Goal: Information Seeking & Learning: Learn about a topic

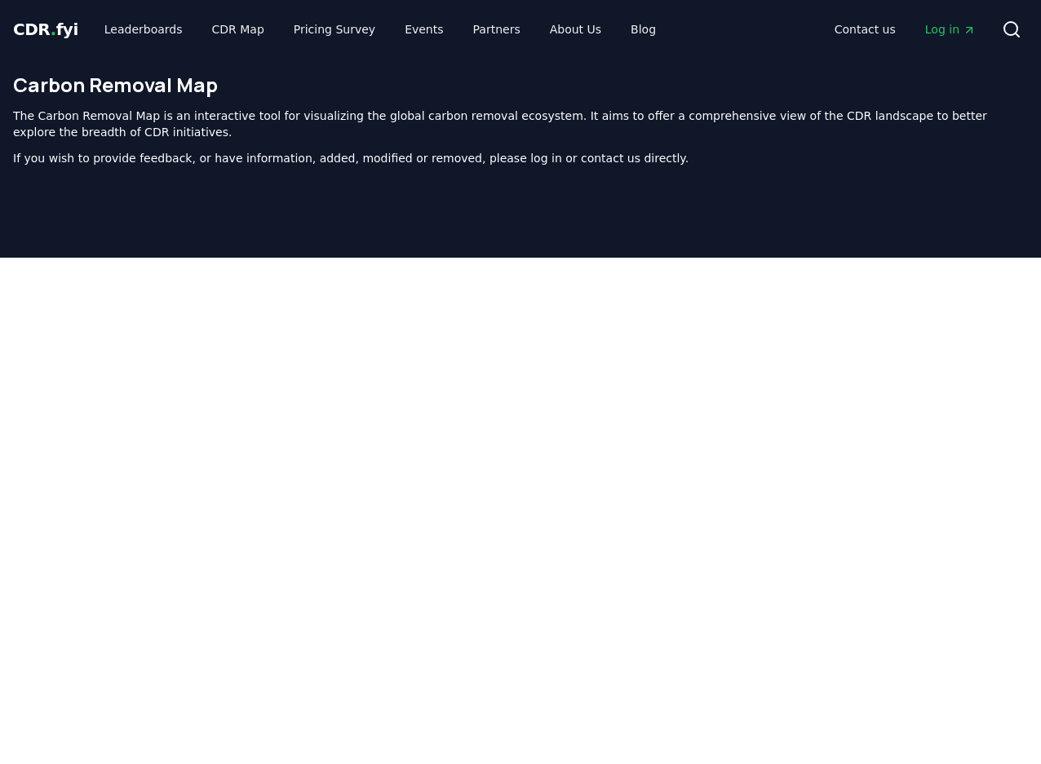
scroll to position [519, 0]
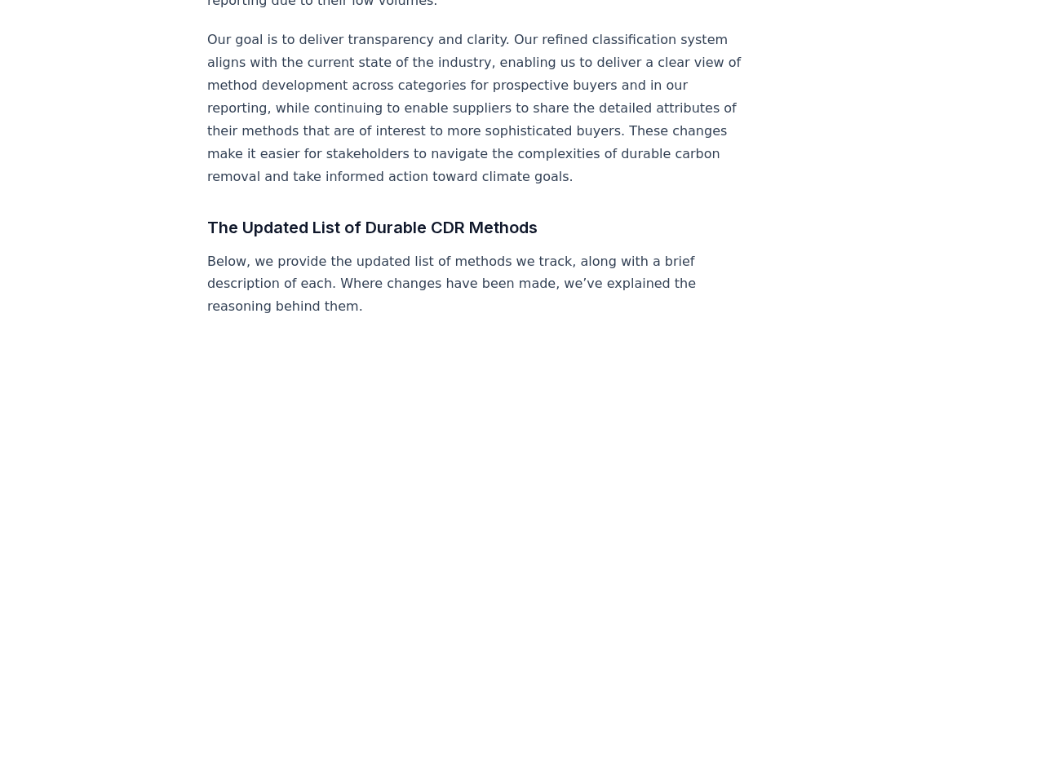
scroll to position [1037, 0]
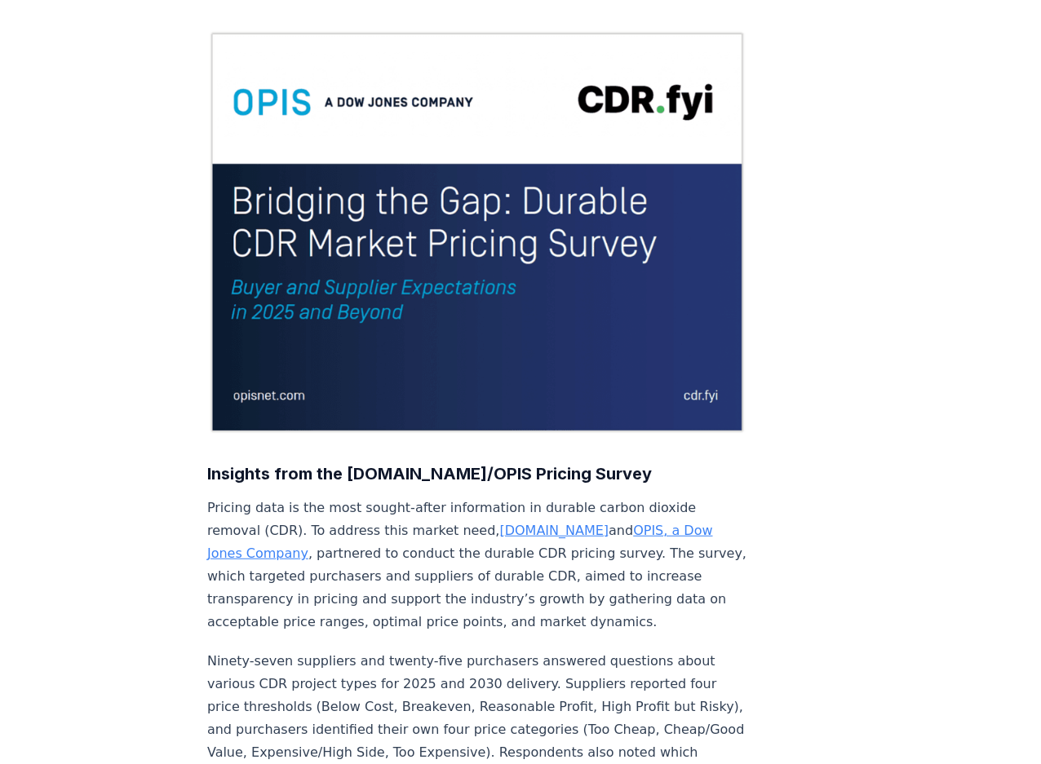
scroll to position [148, 0]
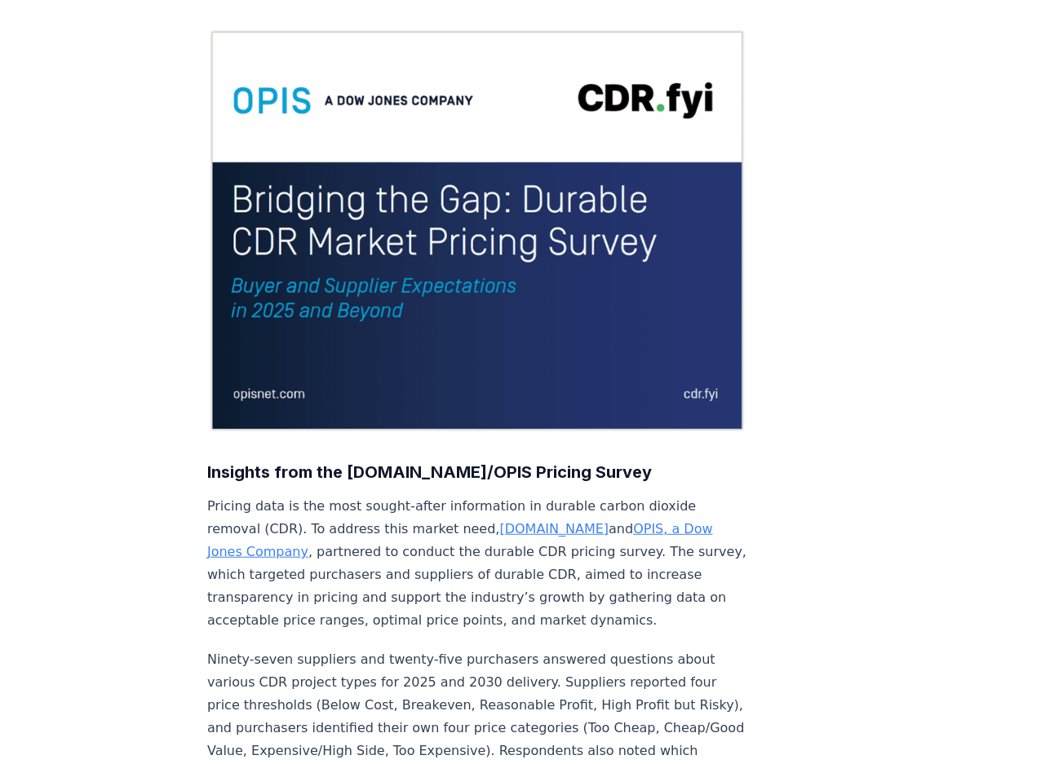
click at [555, 213] on img at bounding box center [477, 231] width 540 height 405
click at [389, 268] on img at bounding box center [477, 231] width 540 height 405
click at [390, 252] on img at bounding box center [477, 231] width 540 height 405
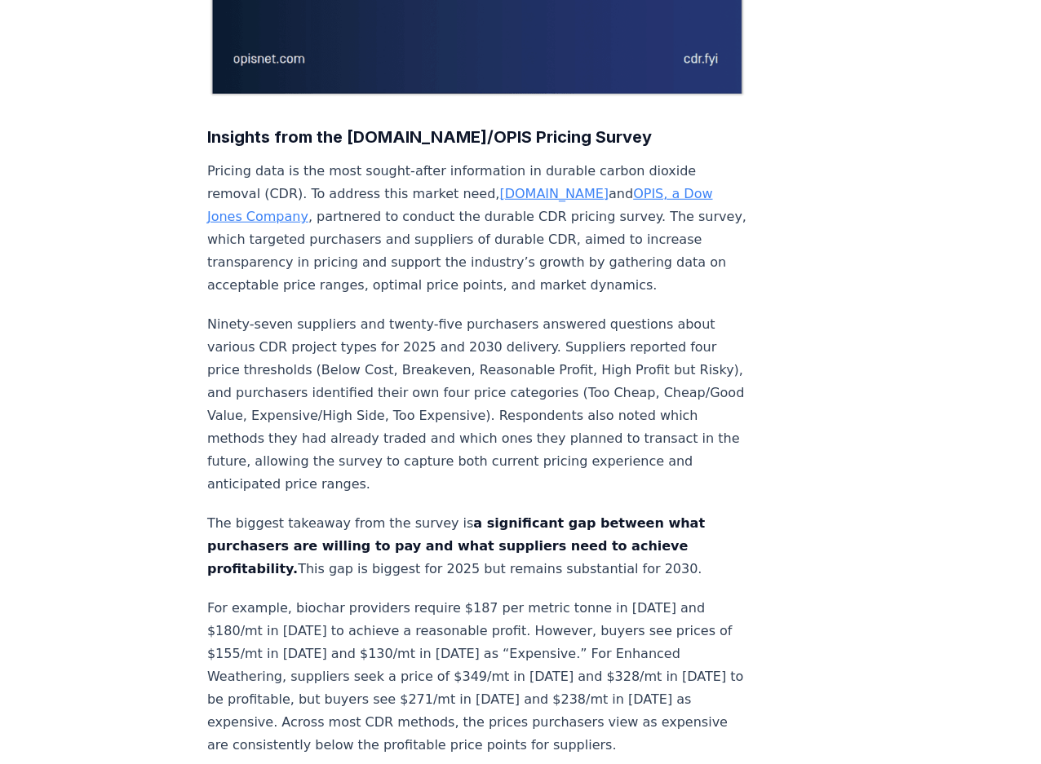
scroll to position [480, 0]
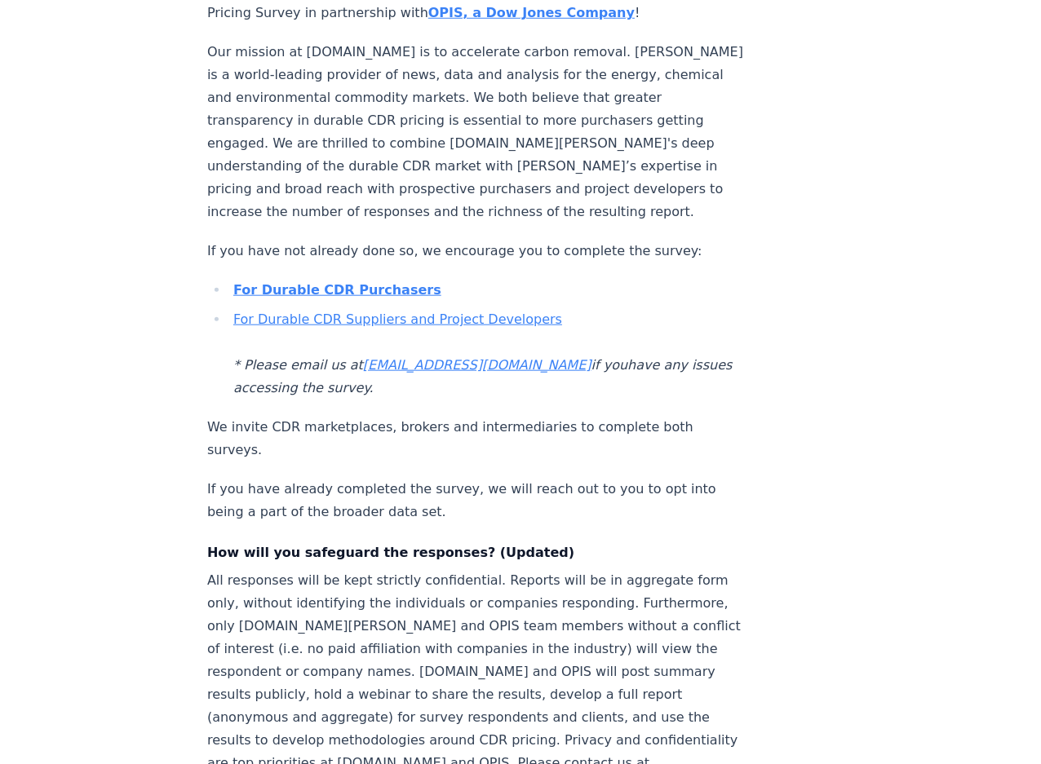
scroll to position [593, 0]
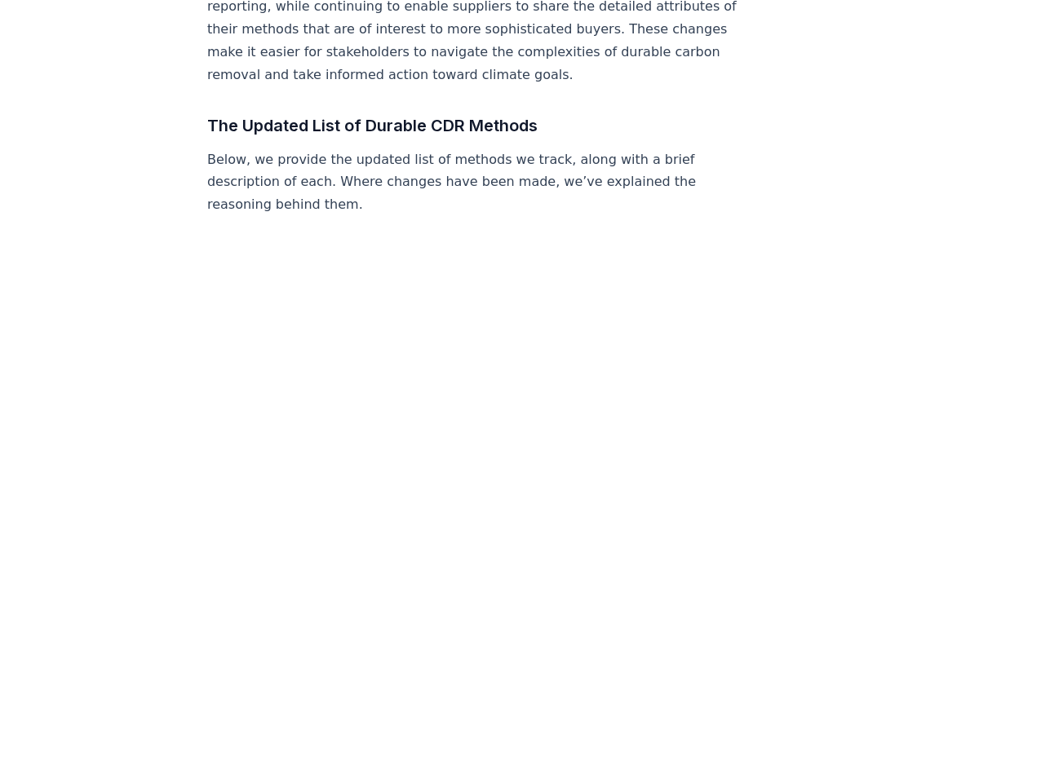
scroll to position [1260, 0]
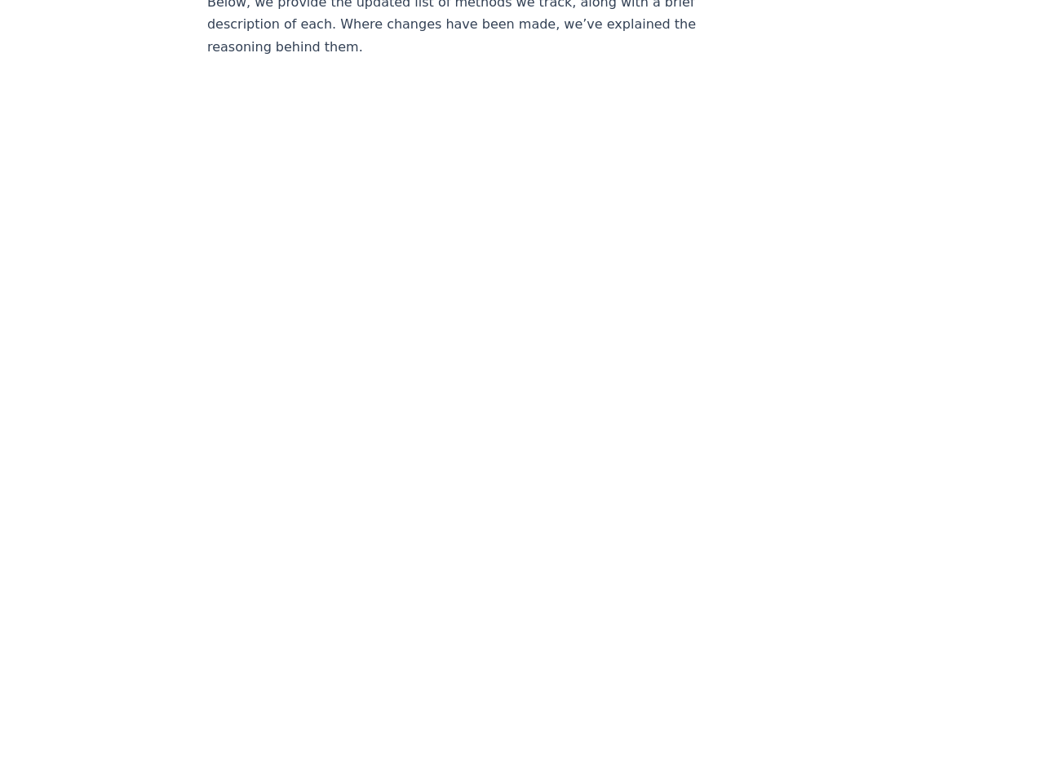
scroll to position [1408, 0]
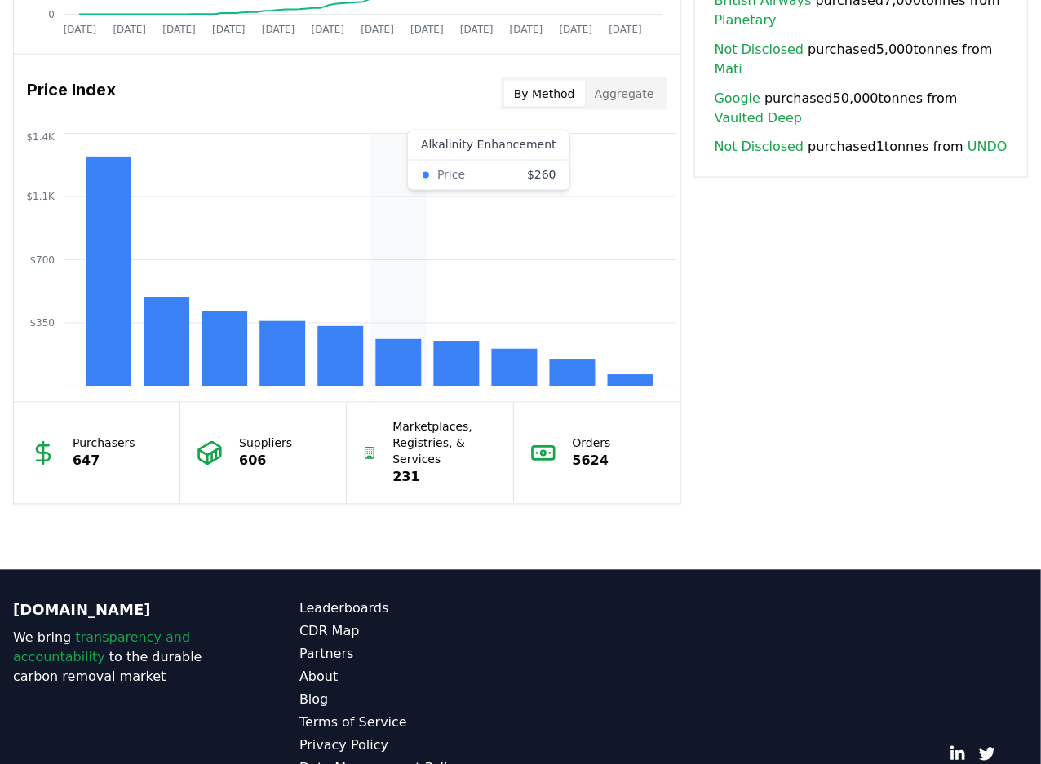
scroll to position [1294, 0]
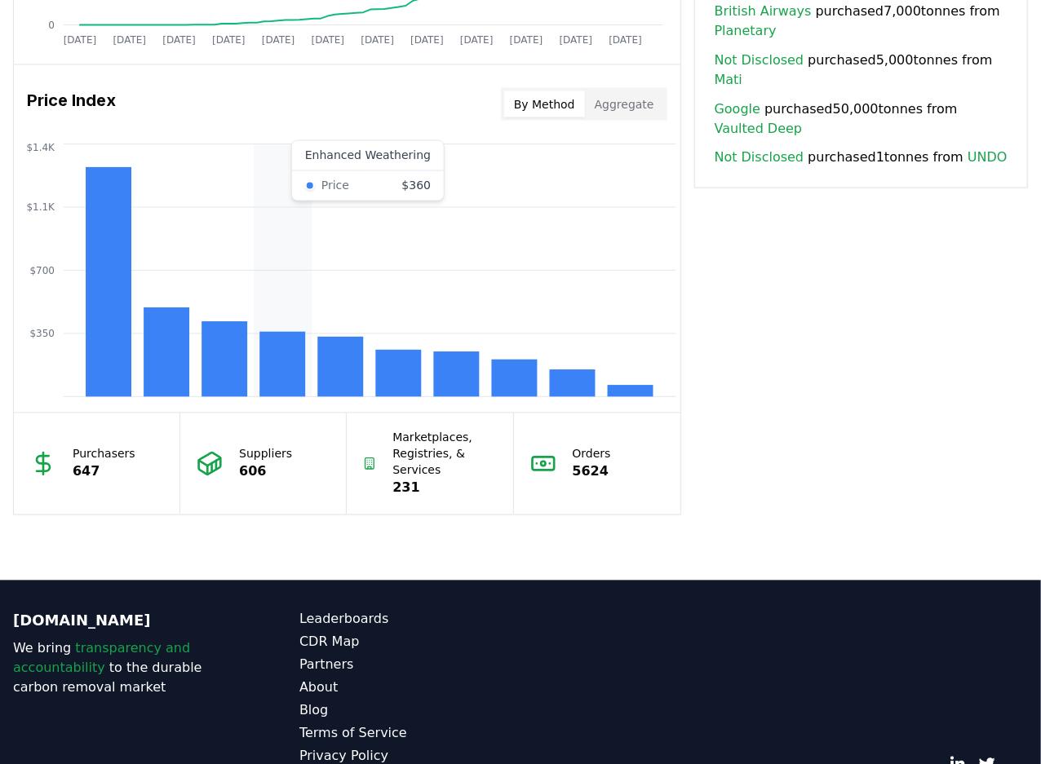
click at [272, 362] on rect at bounding box center [282, 364] width 46 height 65
click at [302, 271] on icon "$350 $700 $1.1K $1.4K" at bounding box center [347, 270] width 666 height 261
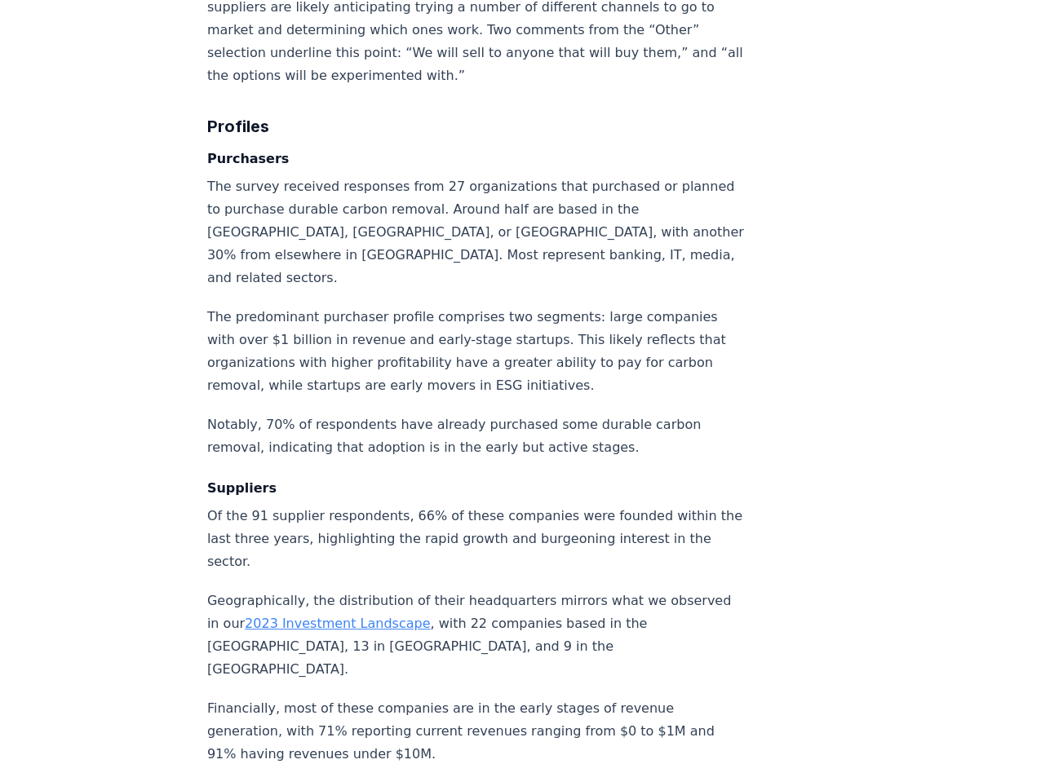
scroll to position [10544, 0]
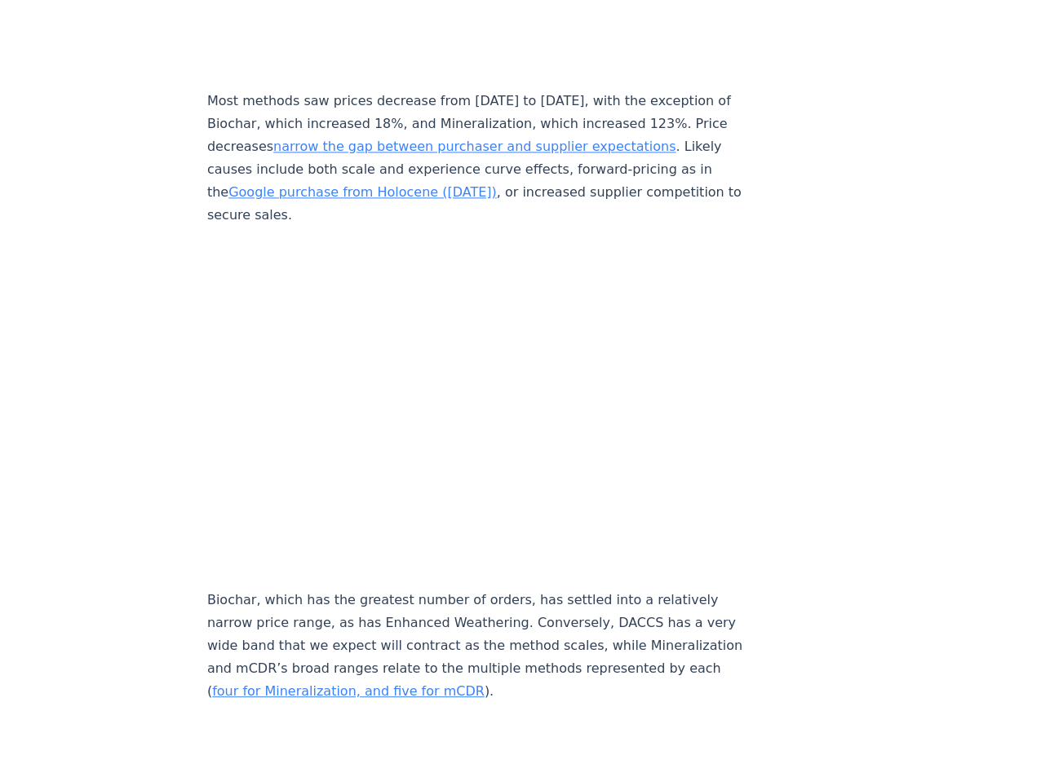
scroll to position [7340, 0]
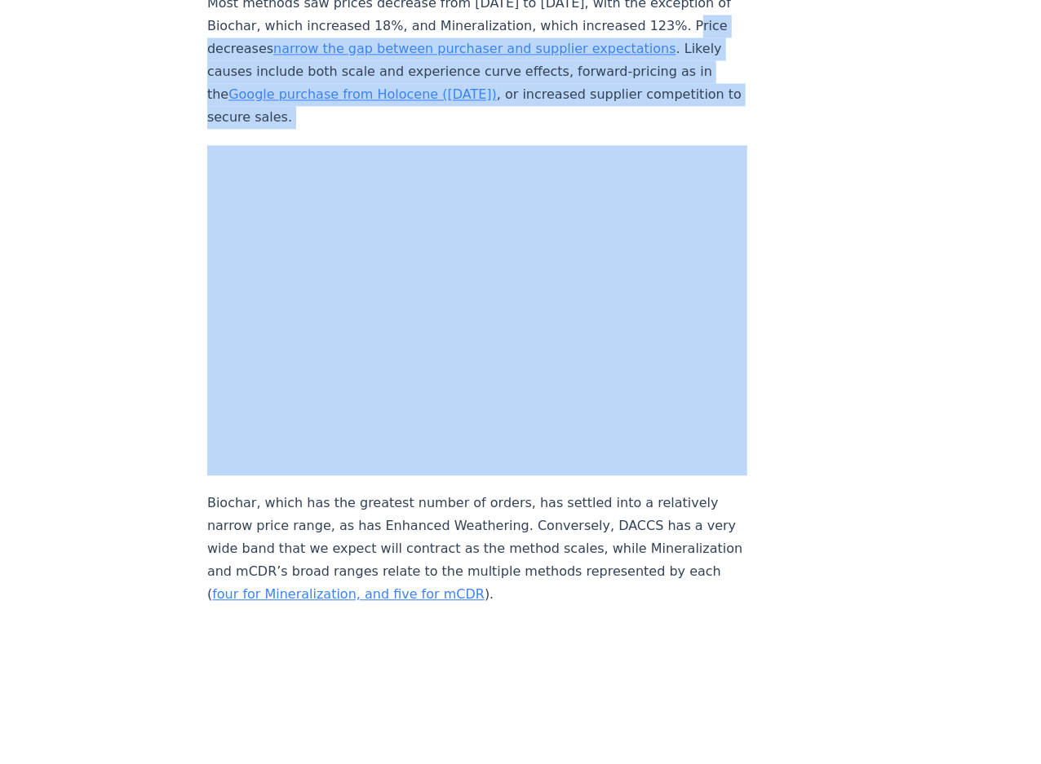
drag, startPoint x: 714, startPoint y: 127, endPoint x: 779, endPoint y: 367, distance: 248.3
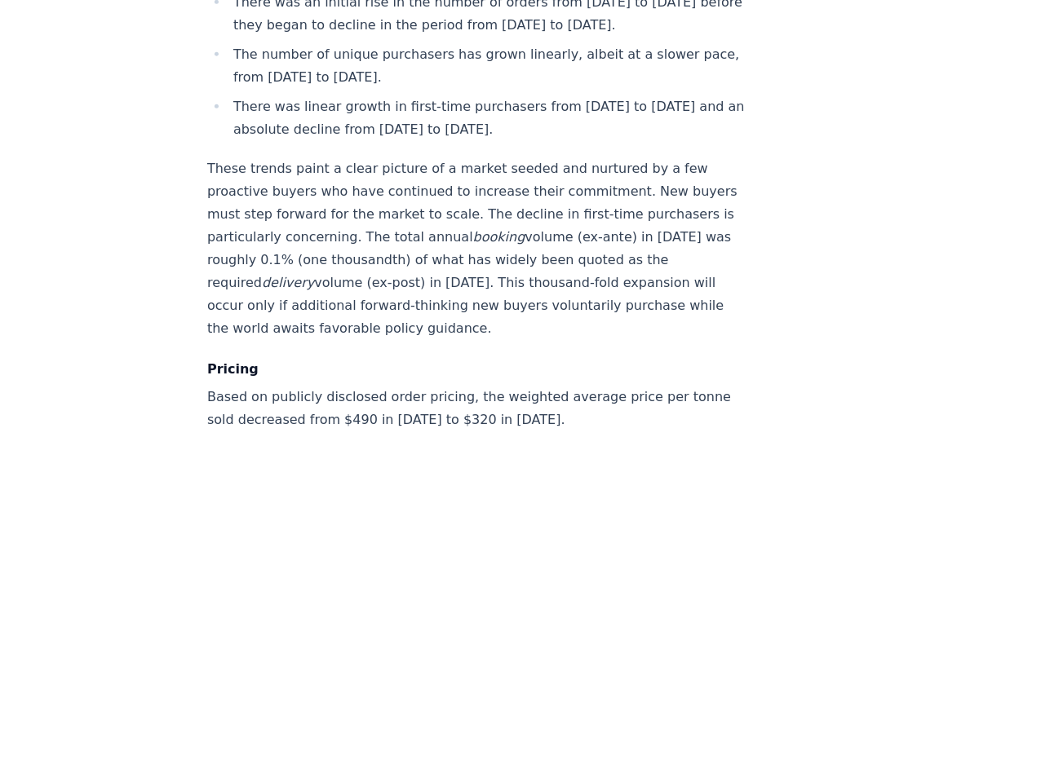
scroll to position [6568, 0]
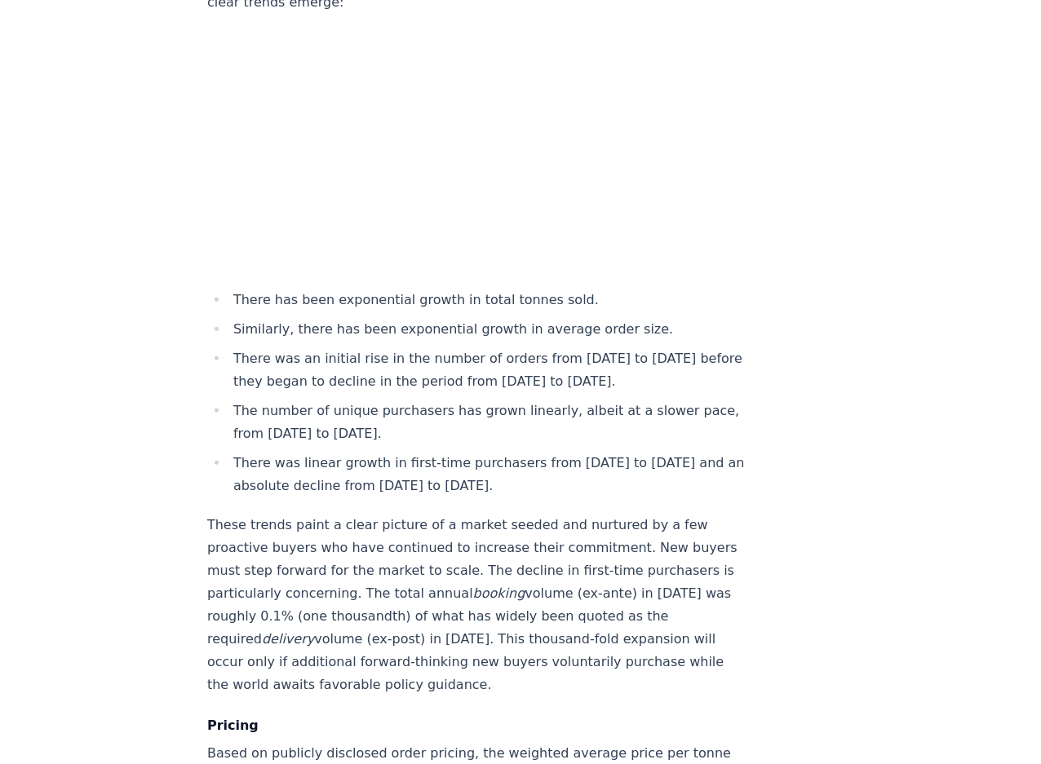
scroll to position [6346, 0]
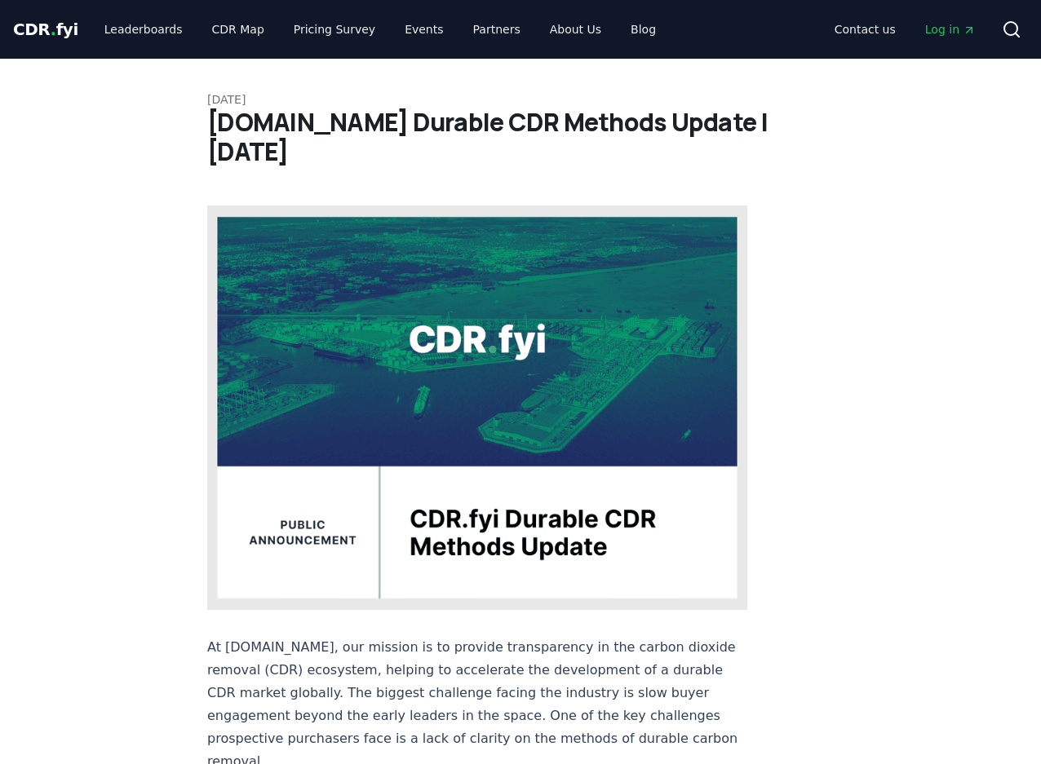
scroll to position [1408, 0]
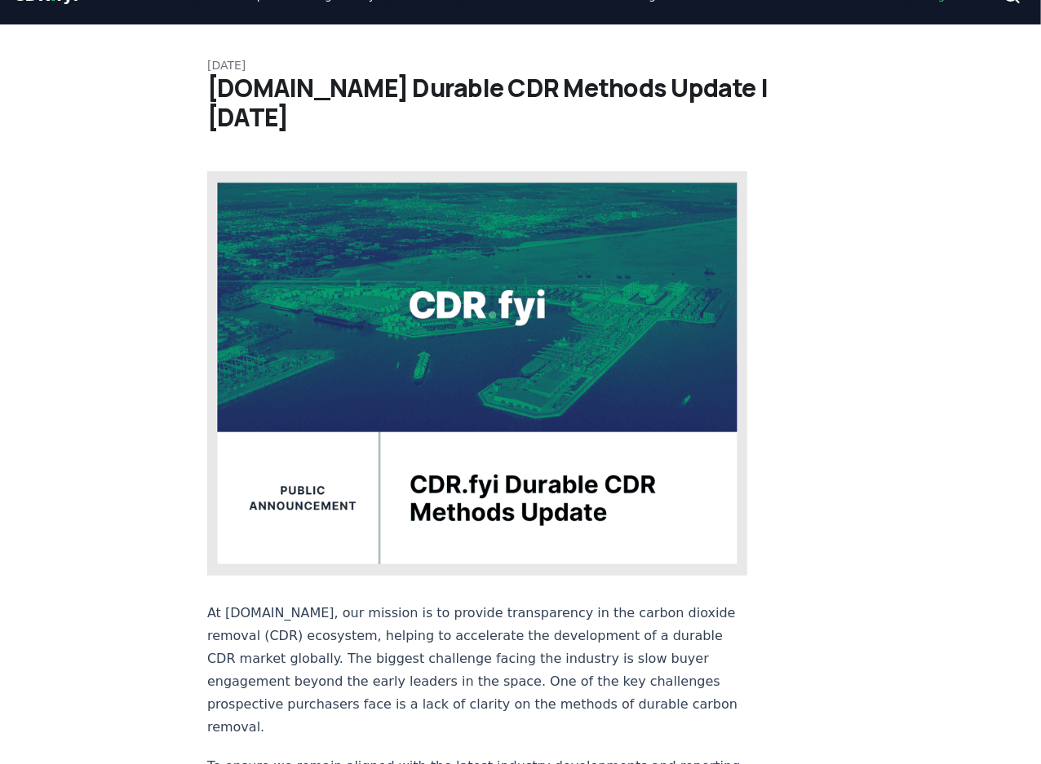
scroll to position [0, 0]
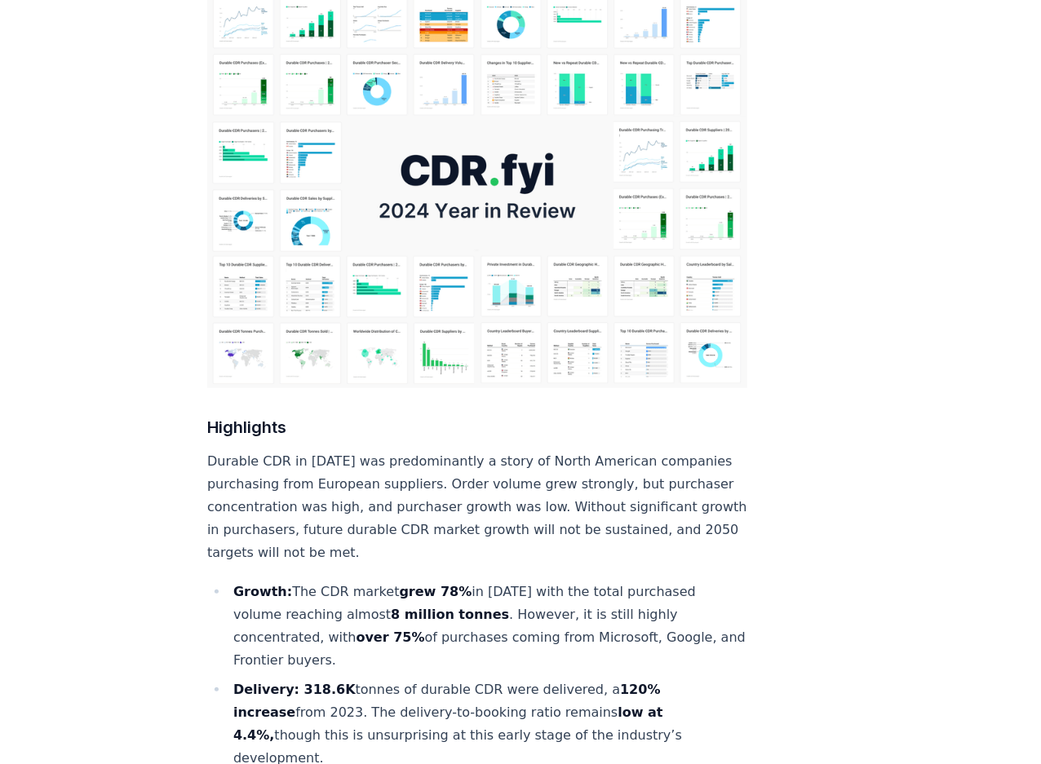
click at [468, 201] on img at bounding box center [477, 186] width 540 height 405
click at [461, 154] on img at bounding box center [477, 186] width 540 height 405
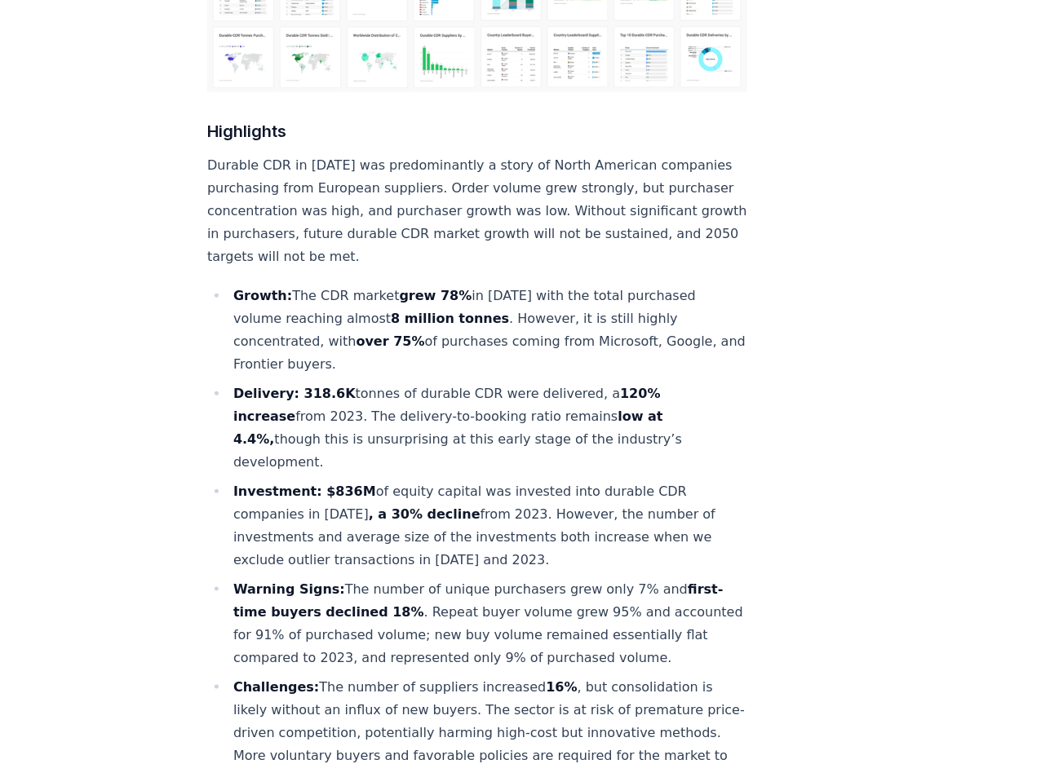
scroll to position [519, 0]
drag, startPoint x: 463, startPoint y: 127, endPoint x: 542, endPoint y: 303, distance: 193.1
click at [542, 303] on li "Growth: The CDR market grew 78% in [DATE] with the total purchased volume reach…" at bounding box center [487, 329] width 519 height 91
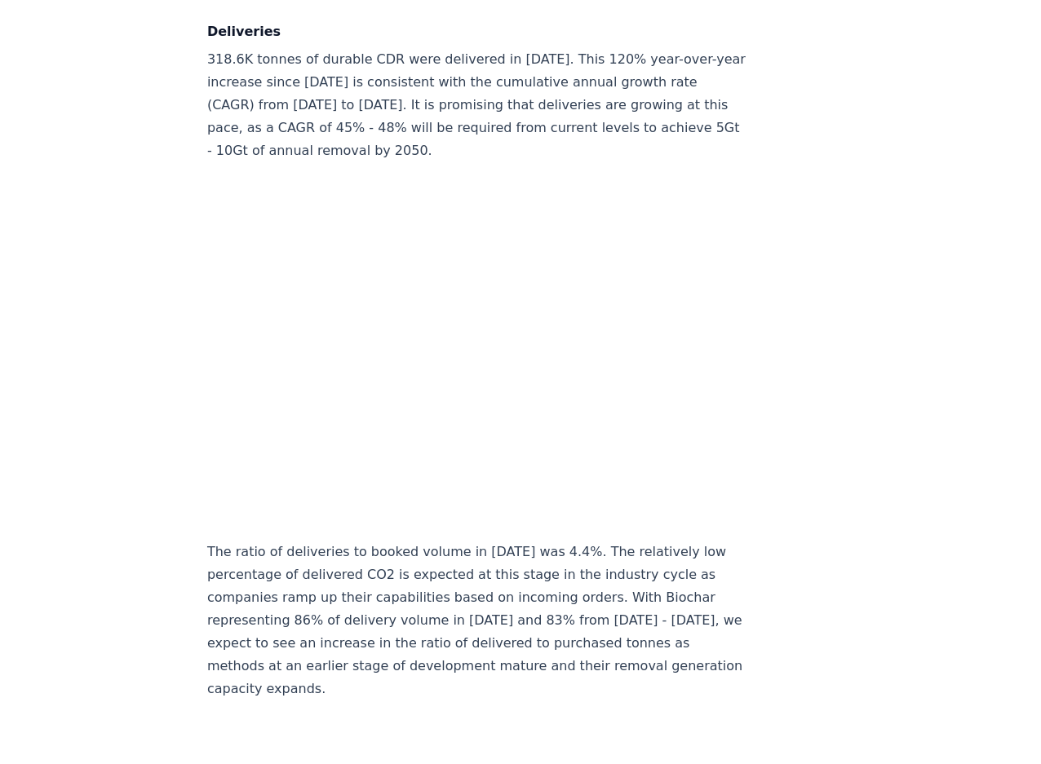
scroll to position [7815, 0]
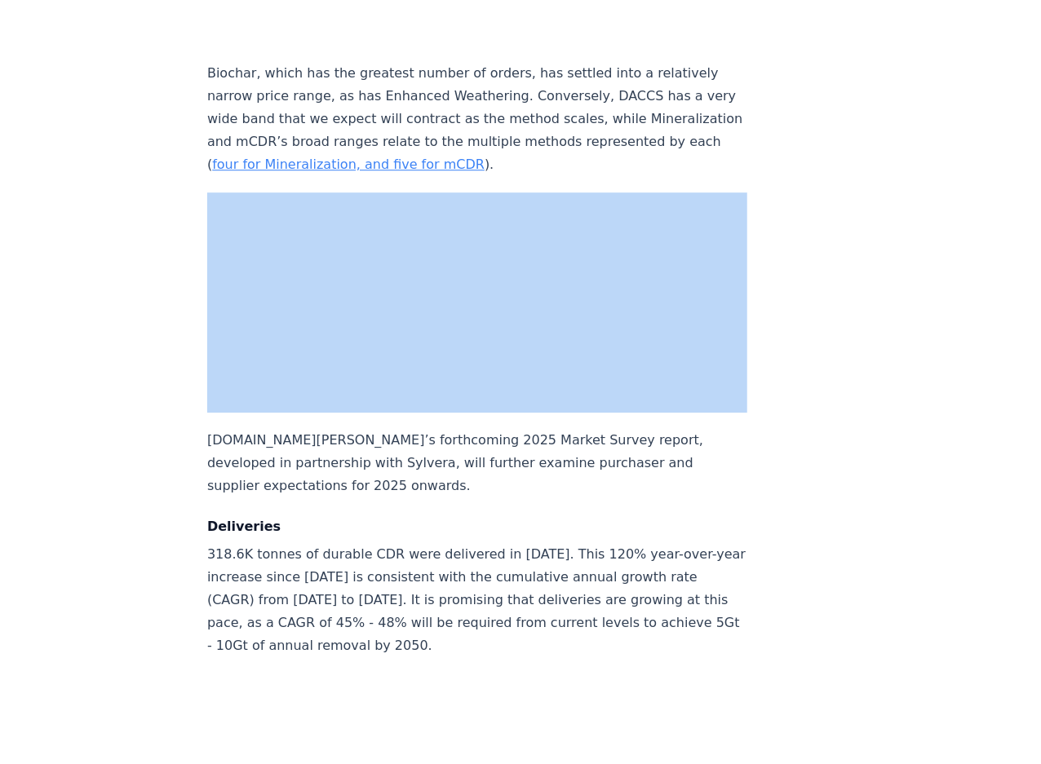
drag, startPoint x: 192, startPoint y: 161, endPoint x: 224, endPoint y: 164, distance: 32.7
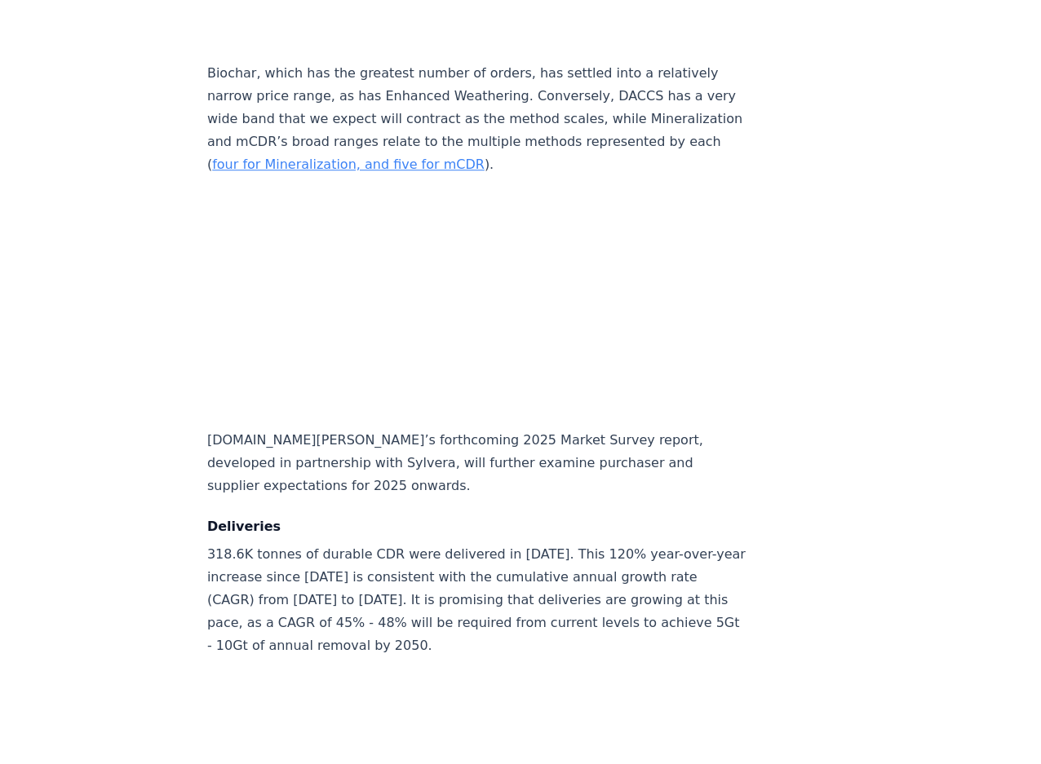
click at [387, 443] on p "[DOMAIN_NAME][PERSON_NAME]’s forthcoming 2025 Market Survey report, developed i…" at bounding box center [477, 463] width 540 height 69
click at [467, 429] on p "[DOMAIN_NAME][PERSON_NAME]’s forthcoming 2025 Market Survey report, developed i…" at bounding box center [477, 463] width 540 height 69
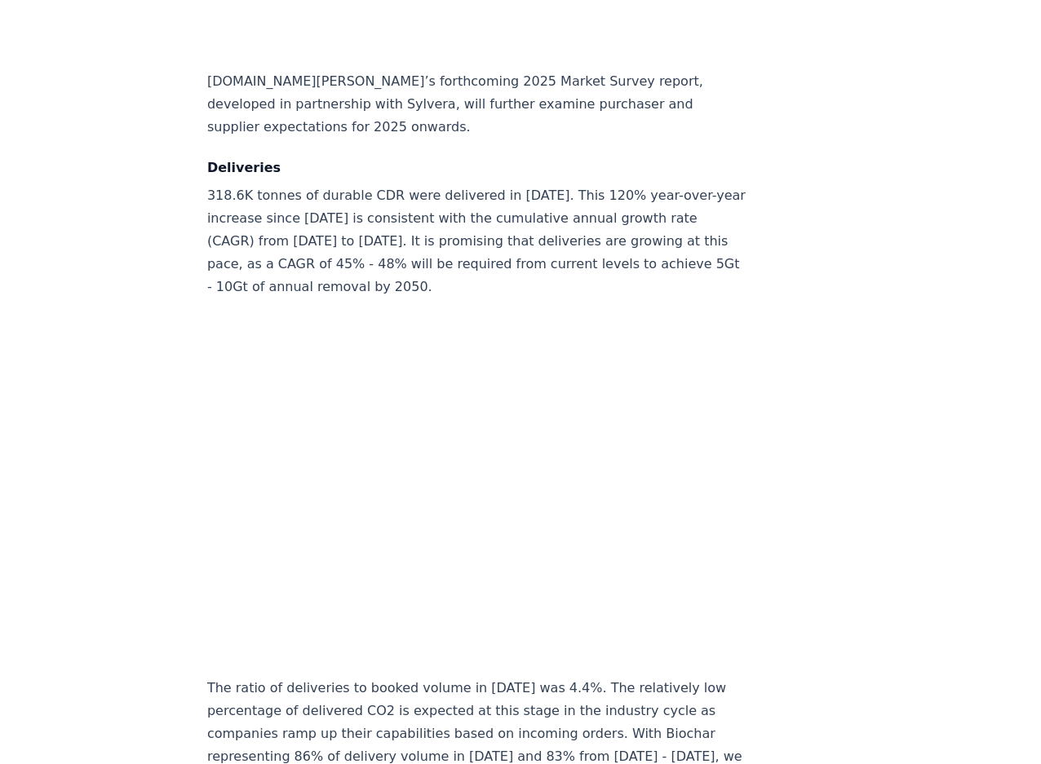
scroll to position [8186, 0]
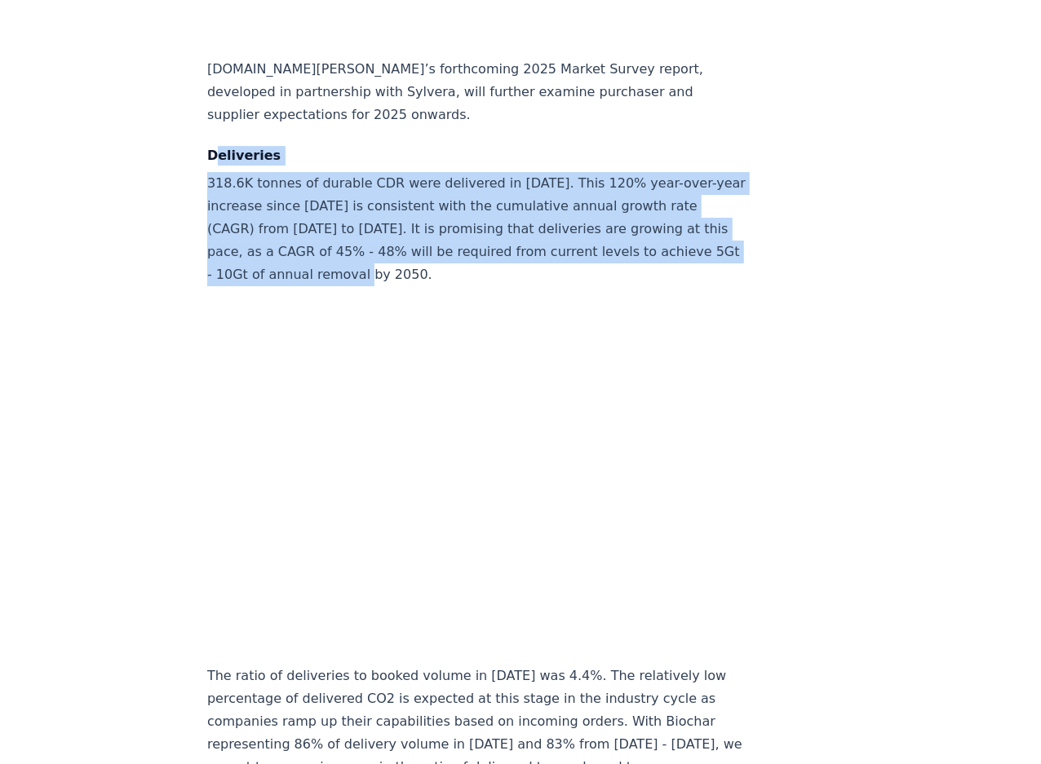
drag, startPoint x: 346, startPoint y: 188, endPoint x: 455, endPoint y: 240, distance: 121.1
click at [455, 240] on p "318.6K tonnes of durable CDR were delivered in [DATE]. This 120% year-over-year…" at bounding box center [477, 229] width 540 height 114
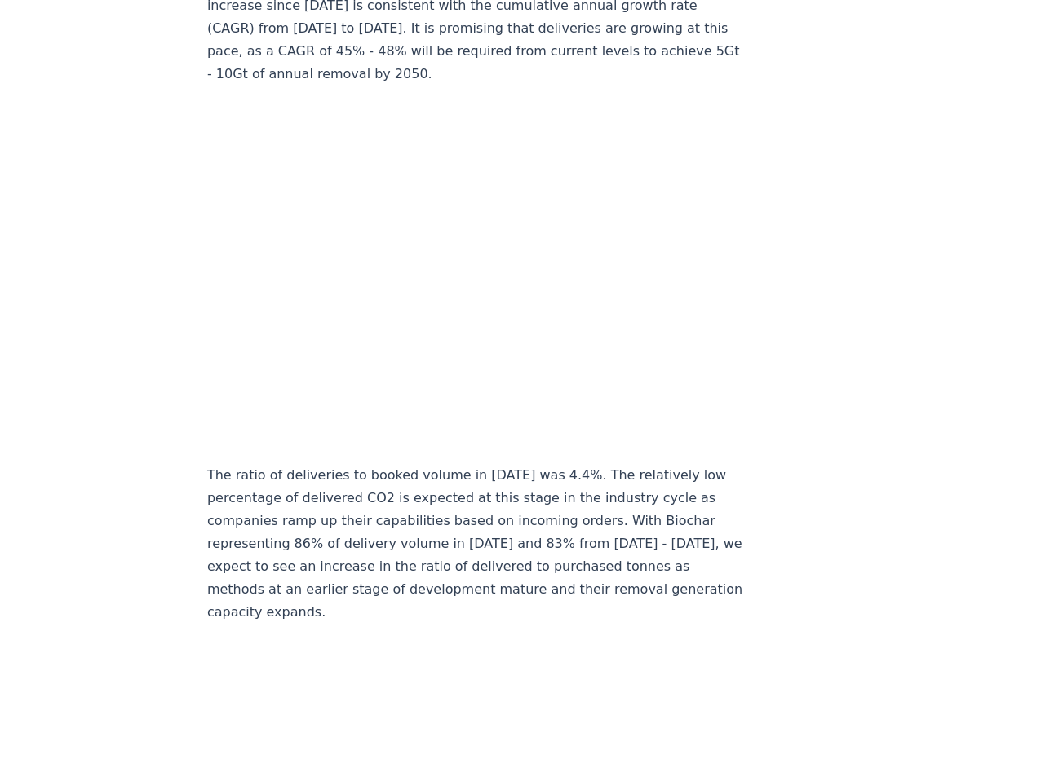
scroll to position [8408, 0]
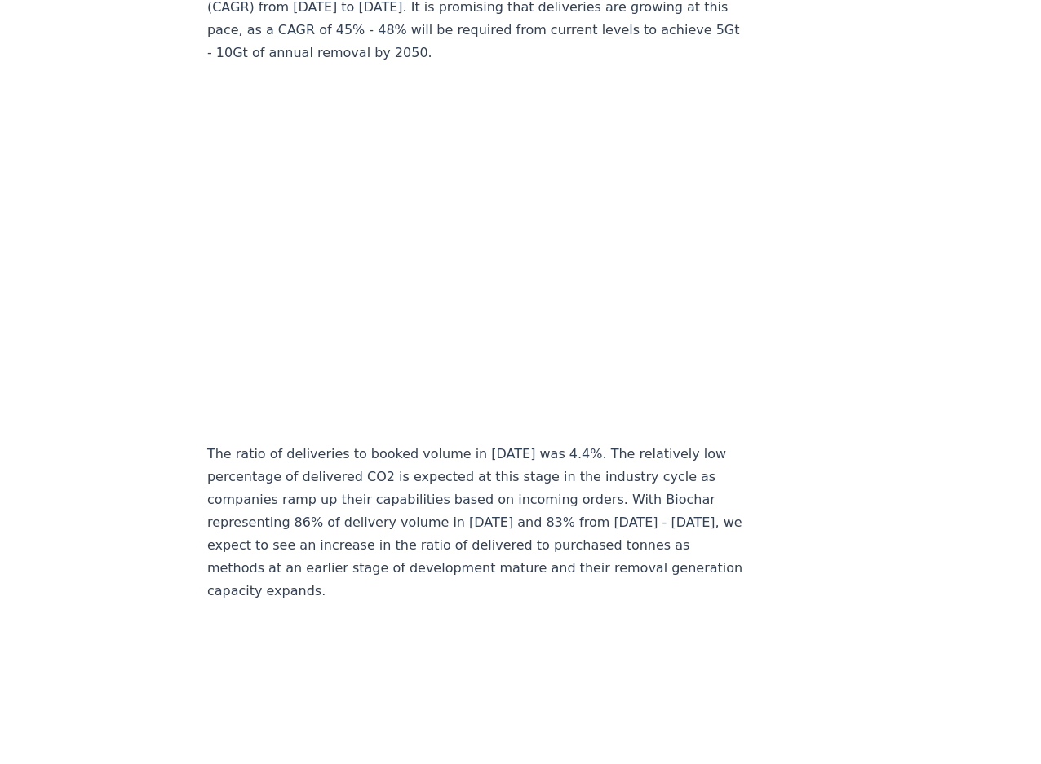
click at [667, 443] on p "The ratio of deliveries to booked volume in [DATE] was 4.4%. The relatively low…" at bounding box center [477, 523] width 540 height 160
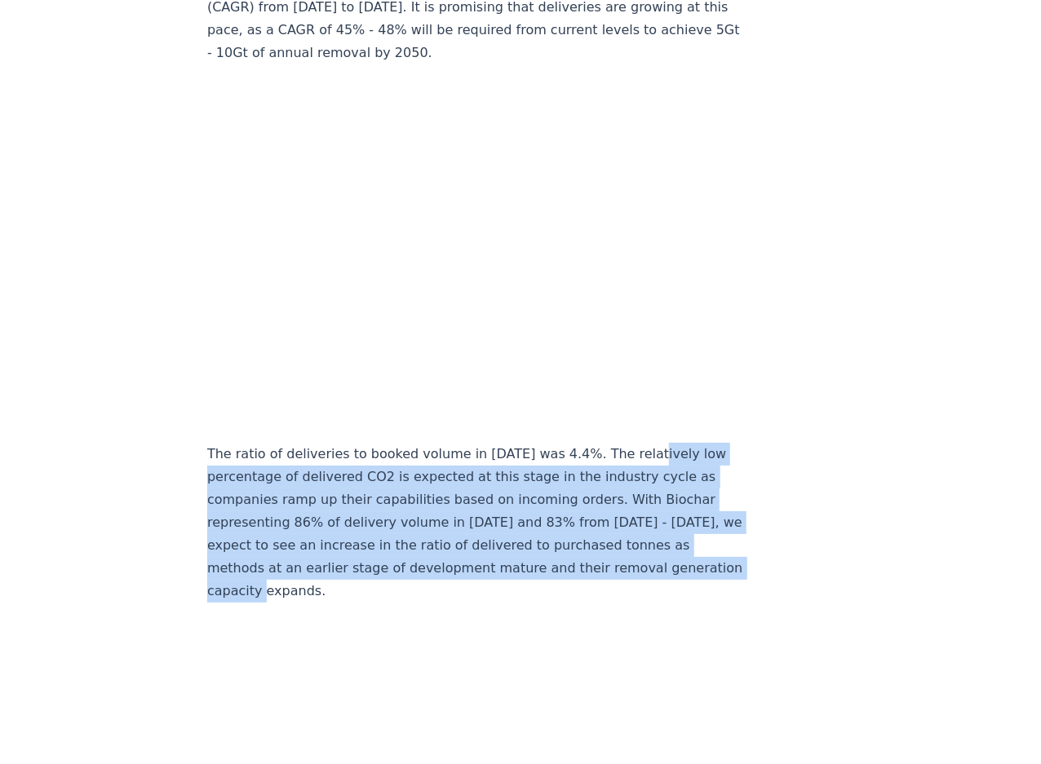
drag, startPoint x: 618, startPoint y: 401, endPoint x: 626, endPoint y: 569, distance: 168.2
click at [626, 569] on div "Highlights Durable CDR in [DATE] was predominantly a story of North American co…" at bounding box center [477, 662] width 540 height 17728
click at [626, 569] on p "The ratio of deliveries to booked volume in [DATE] was 4.4%. The relatively low…" at bounding box center [477, 523] width 540 height 160
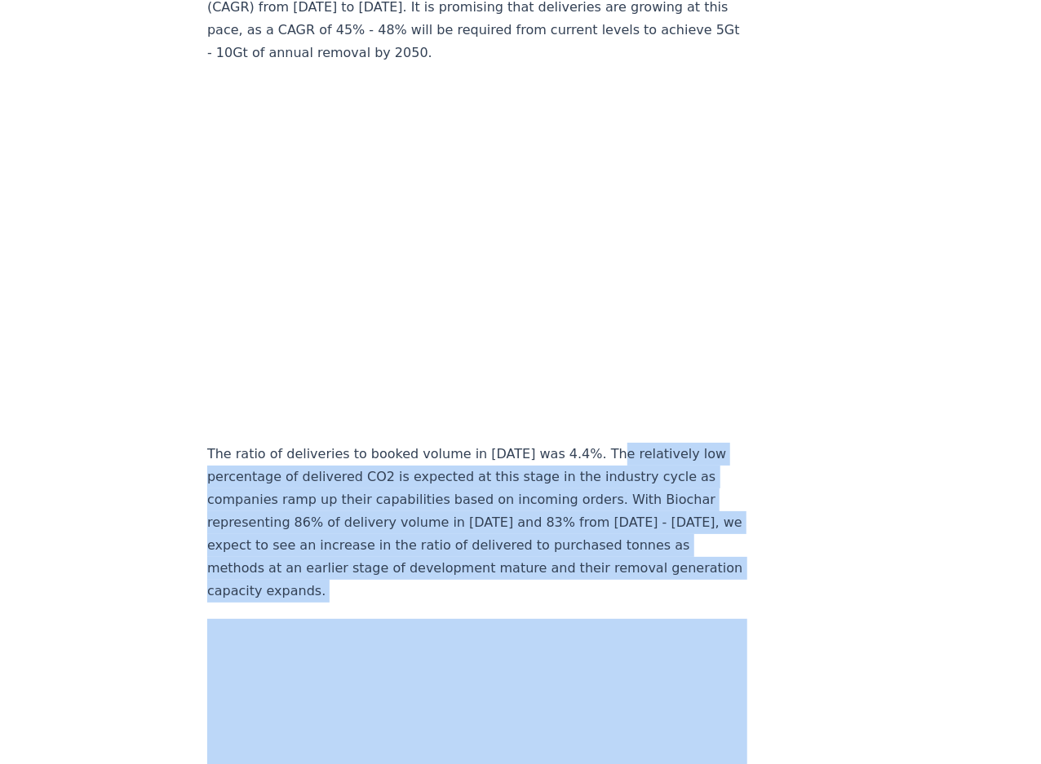
drag, startPoint x: 626, startPoint y: 569, endPoint x: 621, endPoint y: 407, distance: 162.4
click at [621, 407] on div "Highlights Durable CDR in [DATE] was predominantly a story of North American co…" at bounding box center [477, 662] width 540 height 17728
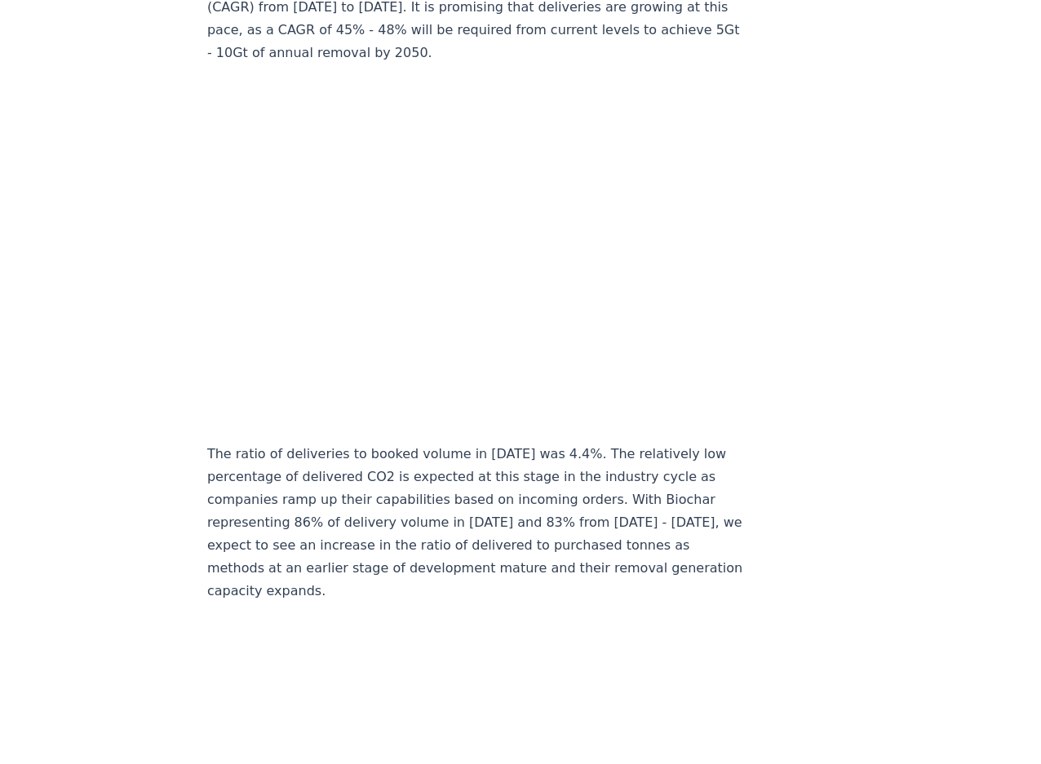
click at [639, 559] on p "The ratio of deliveries to booked volume in [DATE] was 4.4%. The relatively low…" at bounding box center [477, 523] width 540 height 160
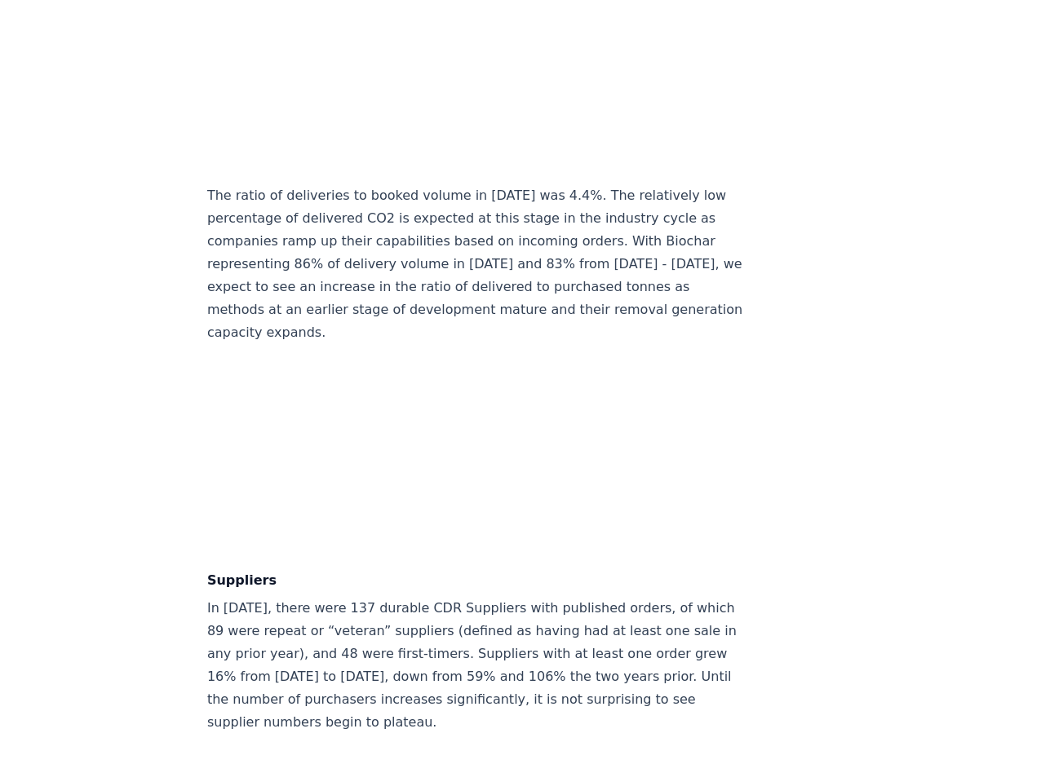
scroll to position [8704, 0]
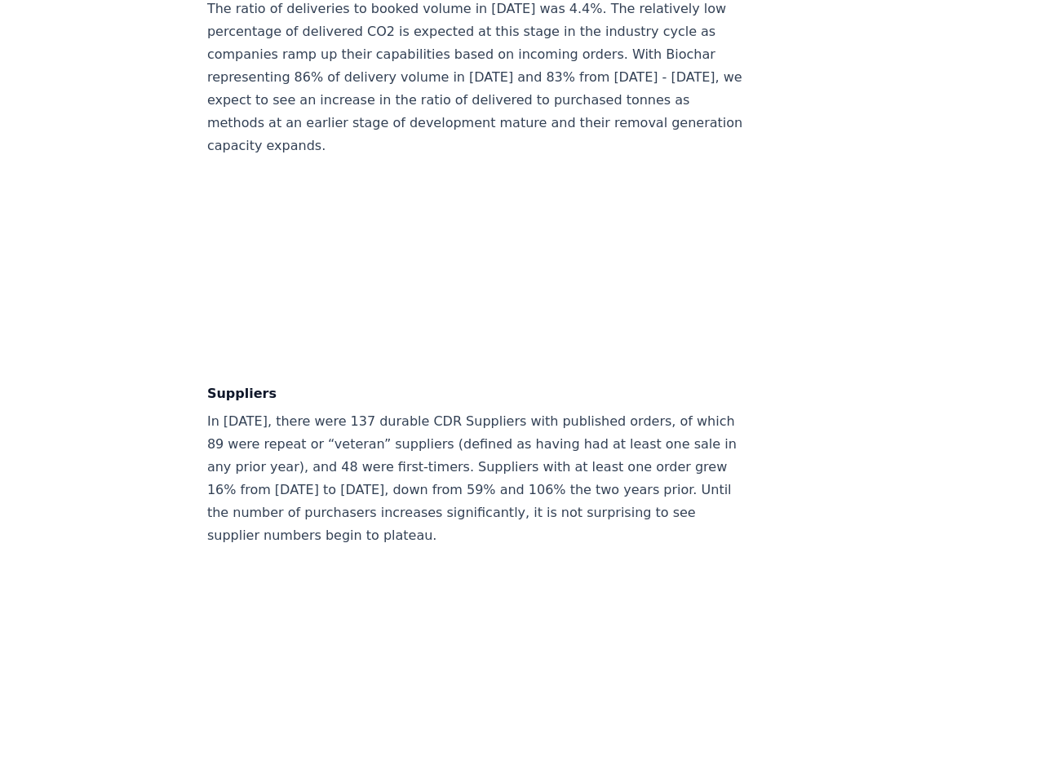
click at [393, 410] on p "In [DATE], there were 137 durable CDR Suppliers with published orders, of which…" at bounding box center [477, 478] width 540 height 137
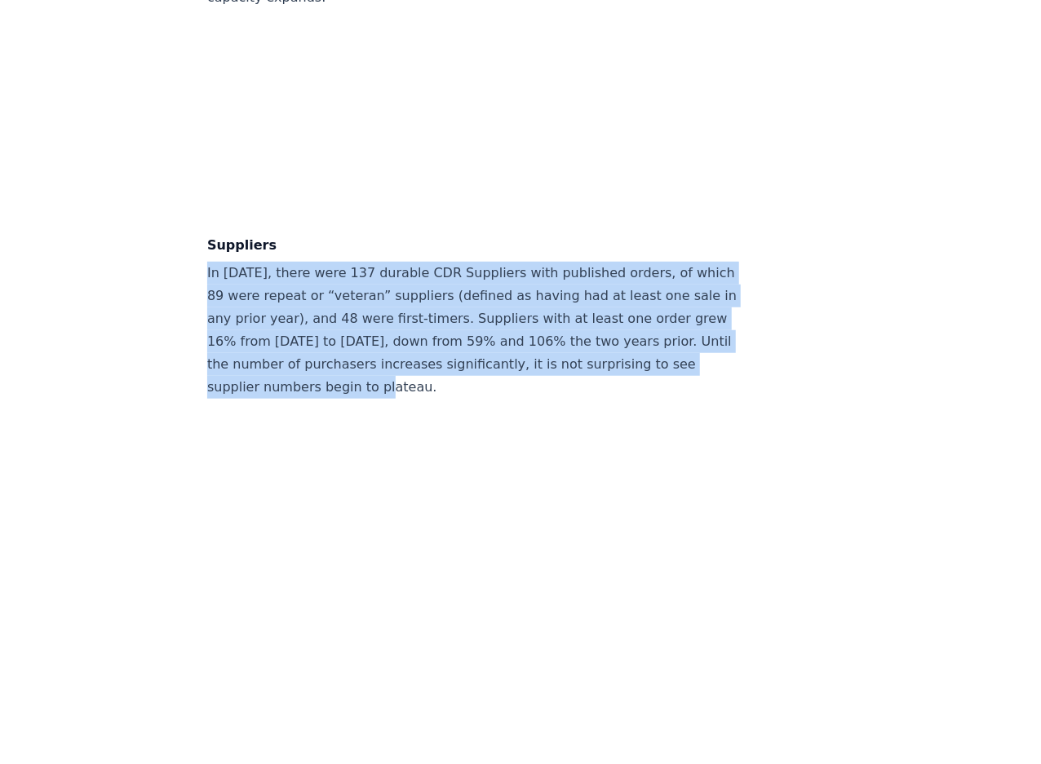
drag, startPoint x: 197, startPoint y: 230, endPoint x: 436, endPoint y: 367, distance: 275.5
click at [436, 367] on p "In [DATE], there were 137 durable CDR Suppliers with published orders, of which…" at bounding box center [477, 330] width 540 height 137
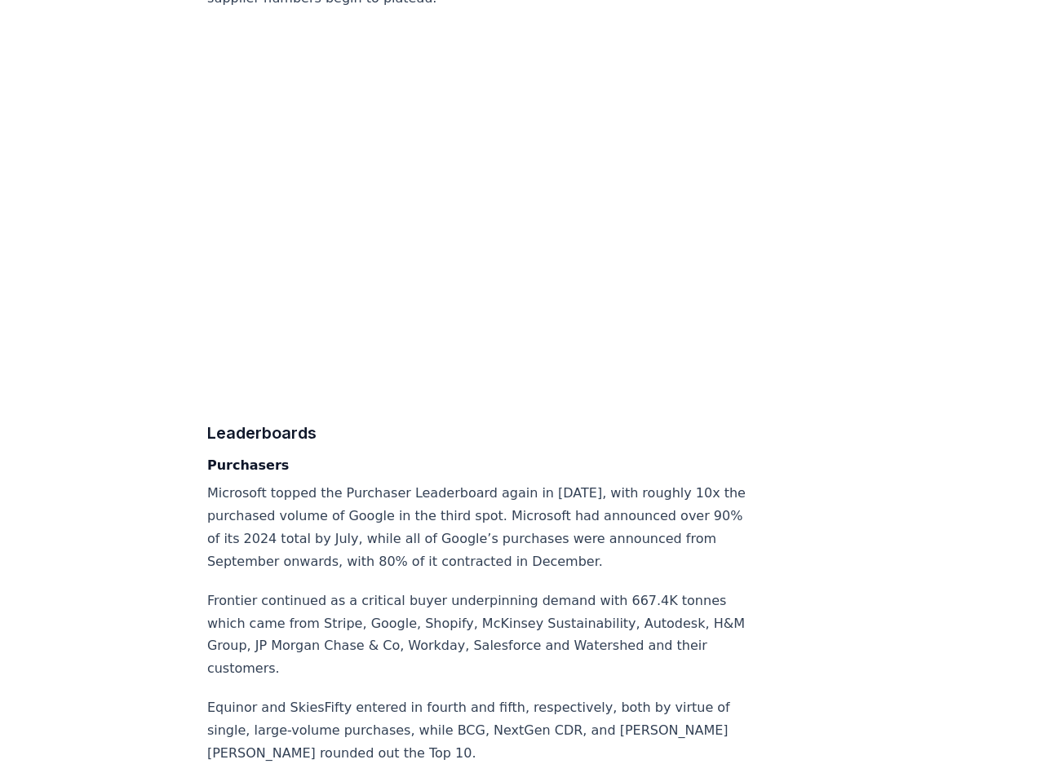
scroll to position [9520, 0]
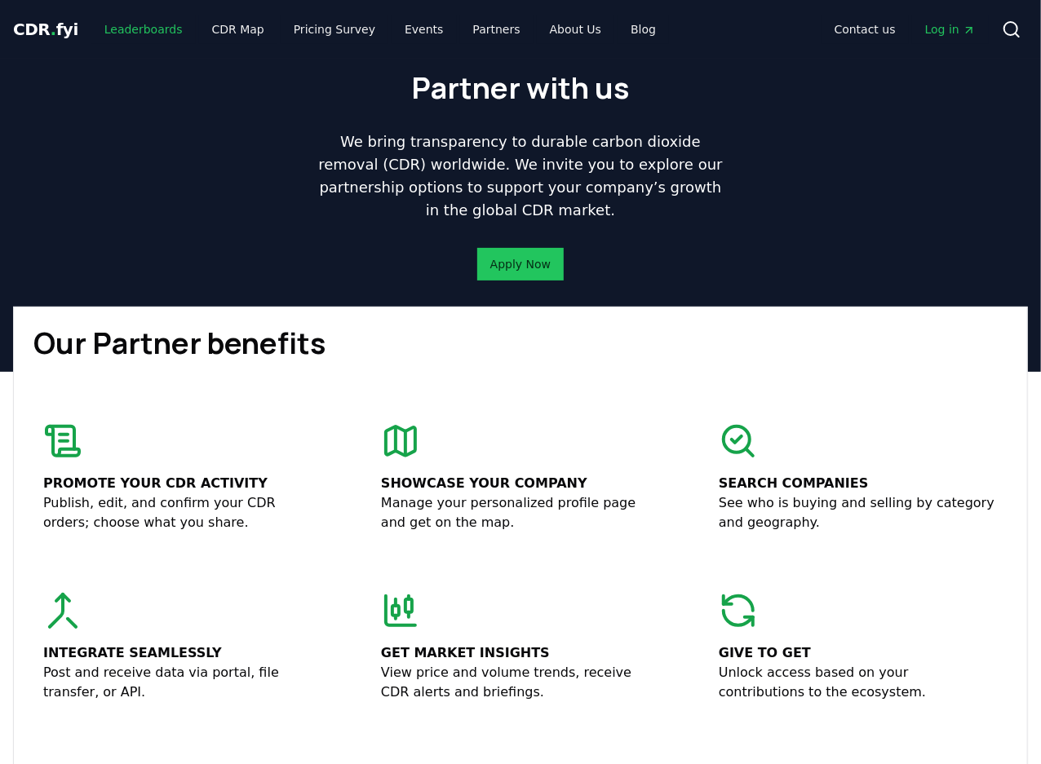
click at [135, 33] on link "Leaderboards" at bounding box center [143, 29] width 104 height 29
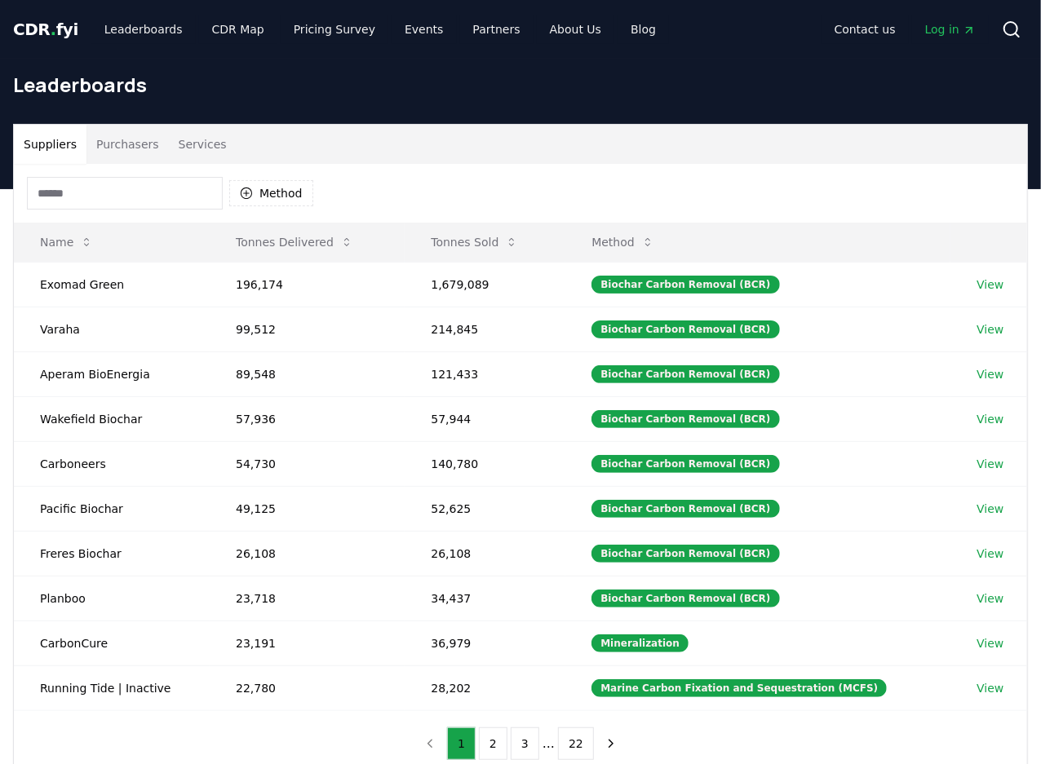
click at [69, 32] on span "CDR . fyi" at bounding box center [45, 30] width 65 height 20
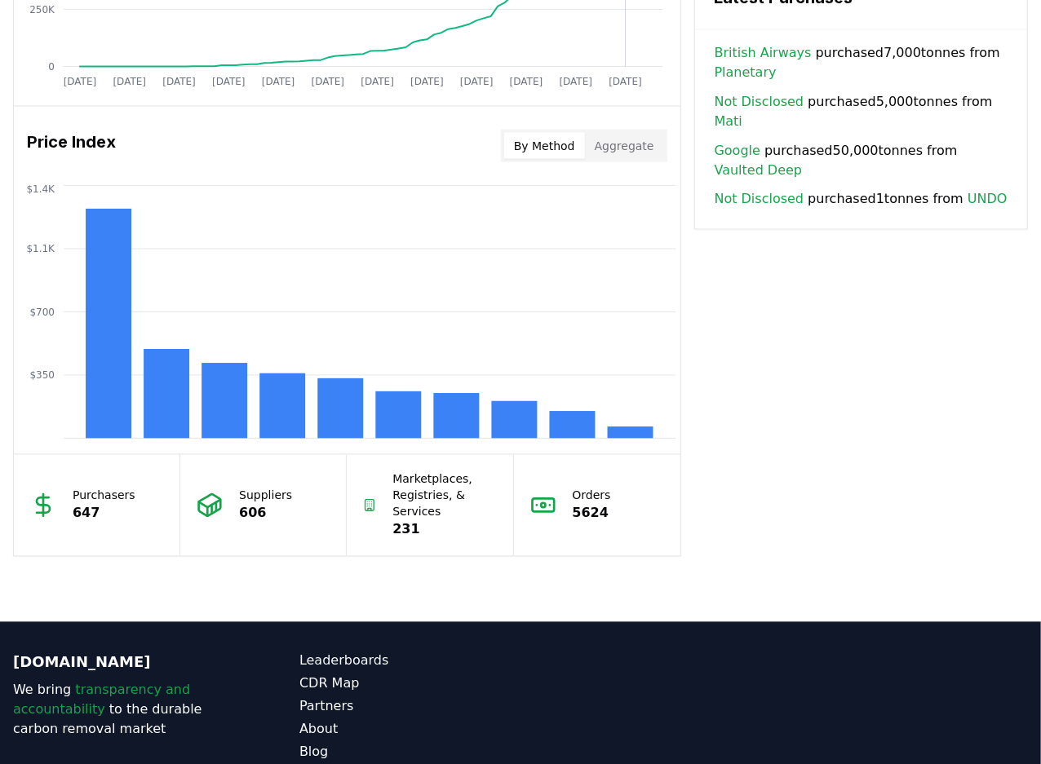
scroll to position [1260, 0]
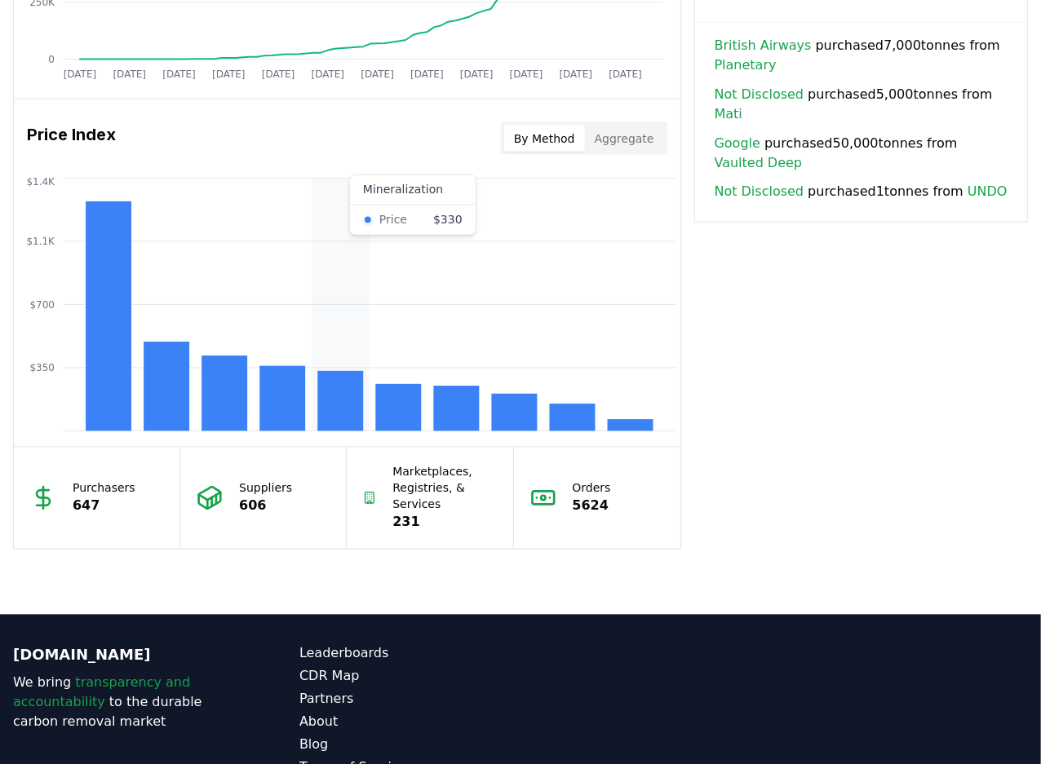
click at [330, 406] on rect at bounding box center [340, 401] width 46 height 60
click at [277, 398] on rect at bounding box center [282, 398] width 46 height 65
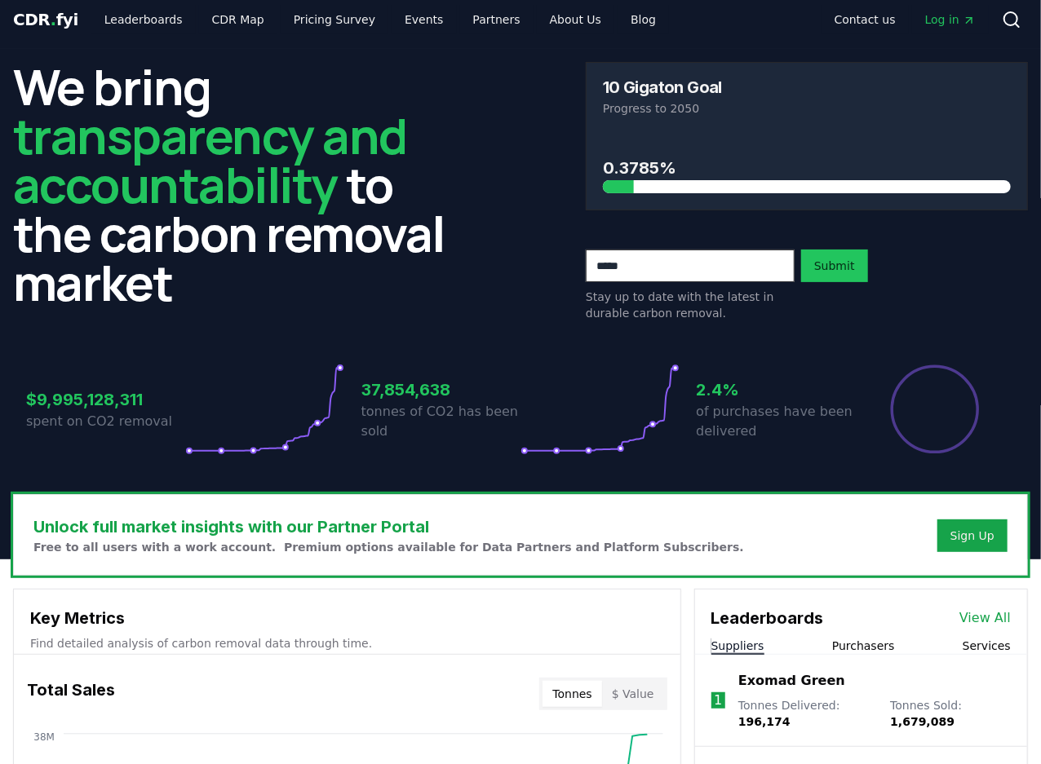
scroll to position [0, 0]
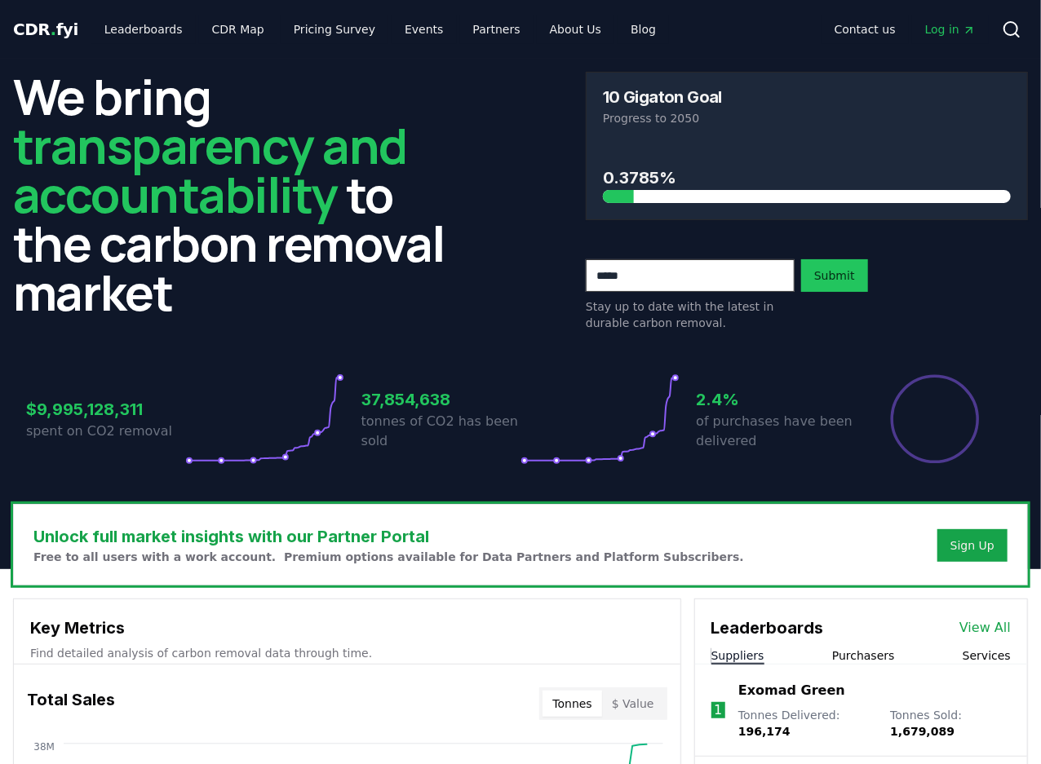
click at [946, 34] on span "Log in" at bounding box center [950, 29] width 51 height 16
click at [546, 27] on link "About Us" at bounding box center [575, 29] width 77 height 29
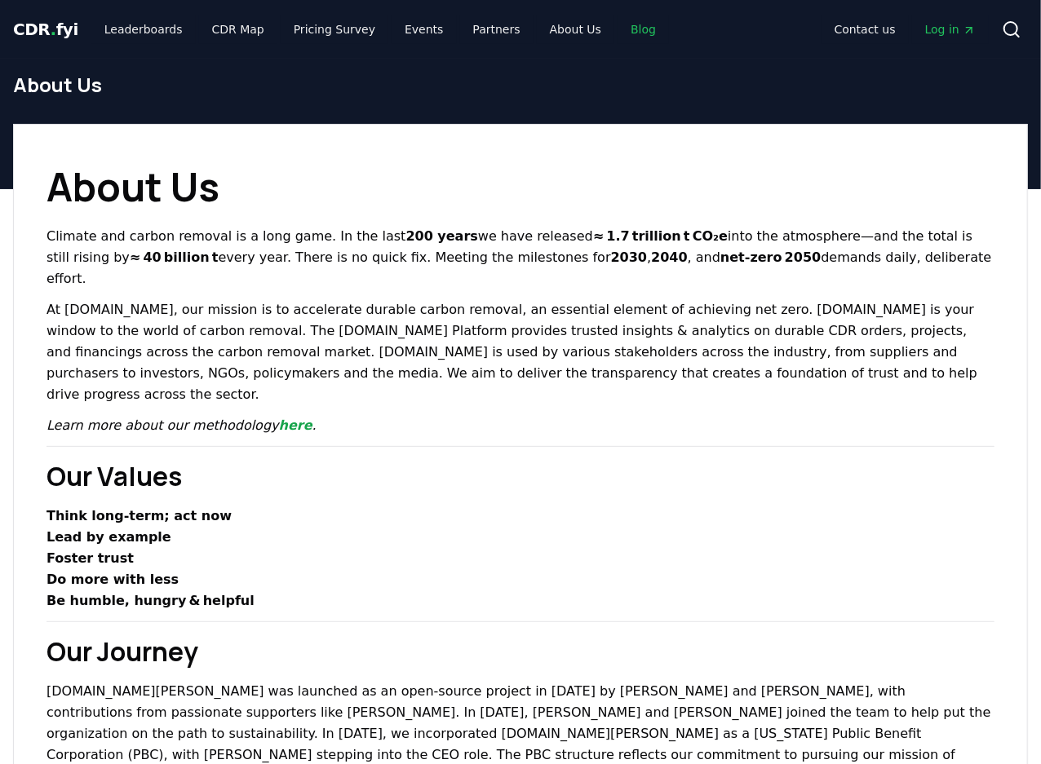
click at [617, 29] on link "Blog" at bounding box center [642, 29] width 51 height 29
click at [432, 23] on ul "Leaderboards CDR Map Pricing Survey Events Partners About Us Blog" at bounding box center [379, 29] width 577 height 29
click at [460, 29] on link "Partners" at bounding box center [496, 29] width 73 height 29
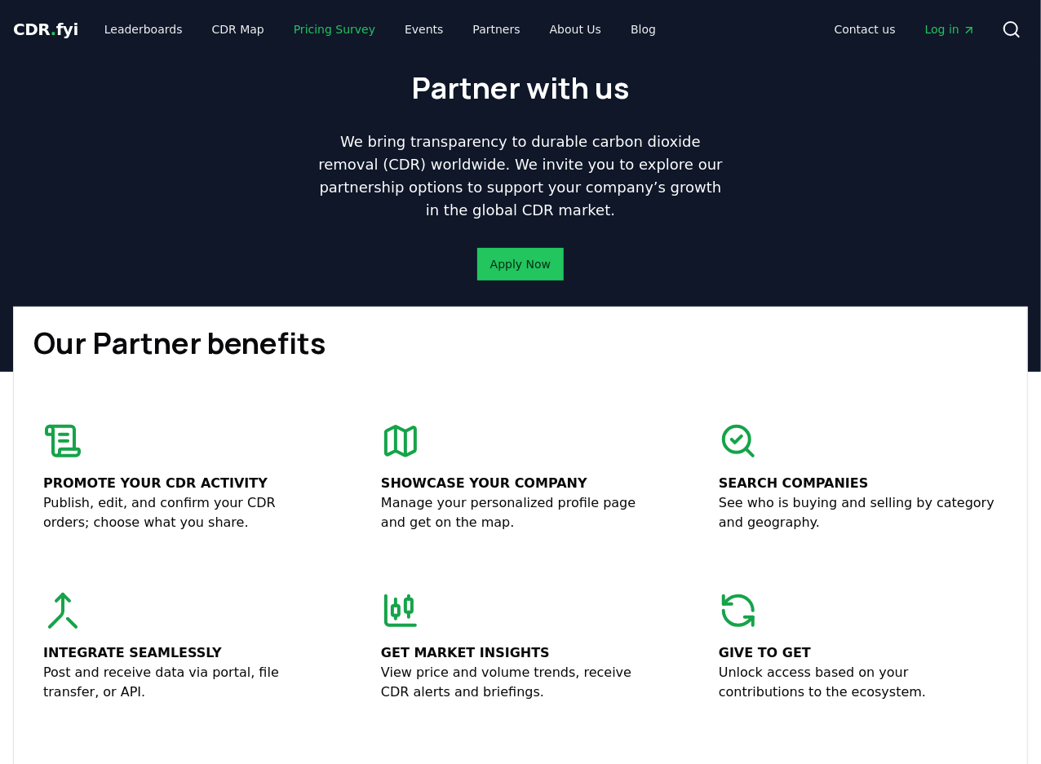
click at [300, 21] on link "Pricing Survey" at bounding box center [335, 29] width 108 height 29
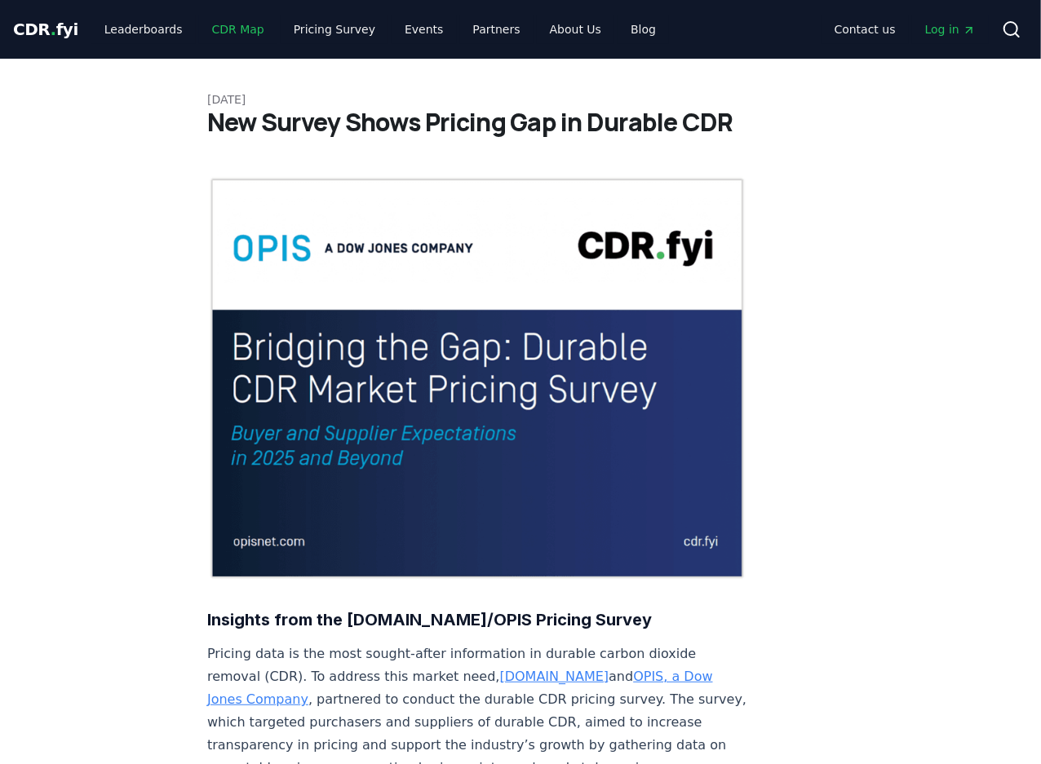
click at [225, 33] on link "CDR Map" at bounding box center [238, 29] width 78 height 29
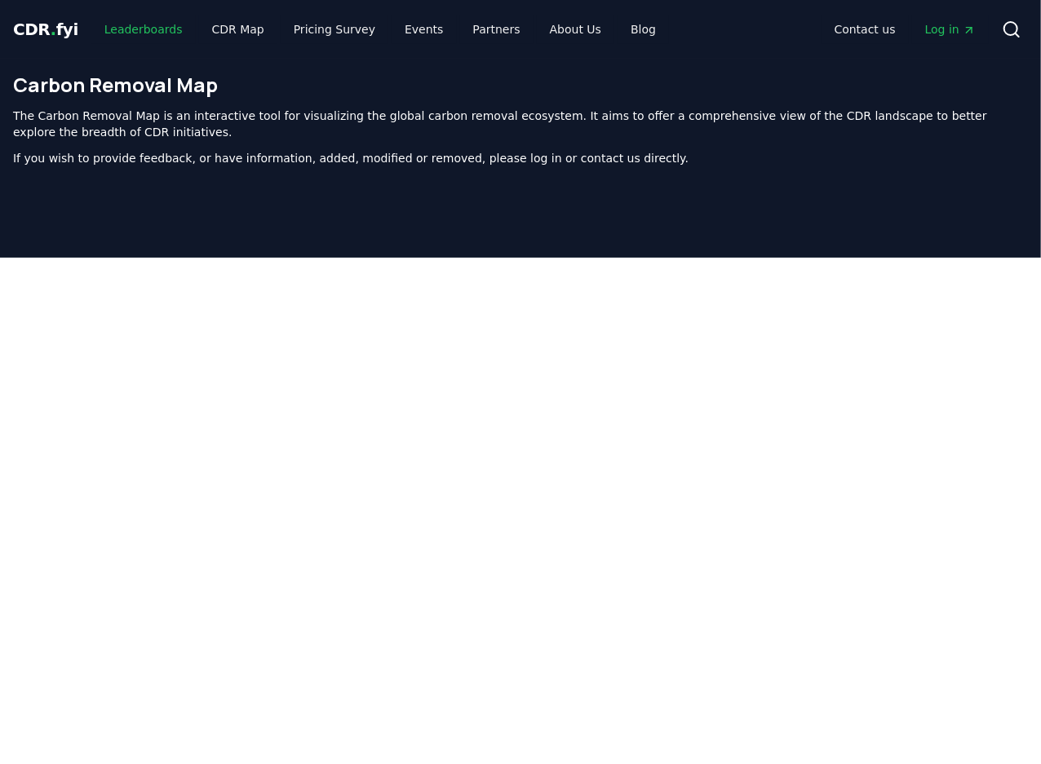
drag, startPoint x: 135, startPoint y: 36, endPoint x: 60, endPoint y: 27, distance: 74.8
click at [135, 36] on link "Leaderboards" at bounding box center [143, 29] width 104 height 29
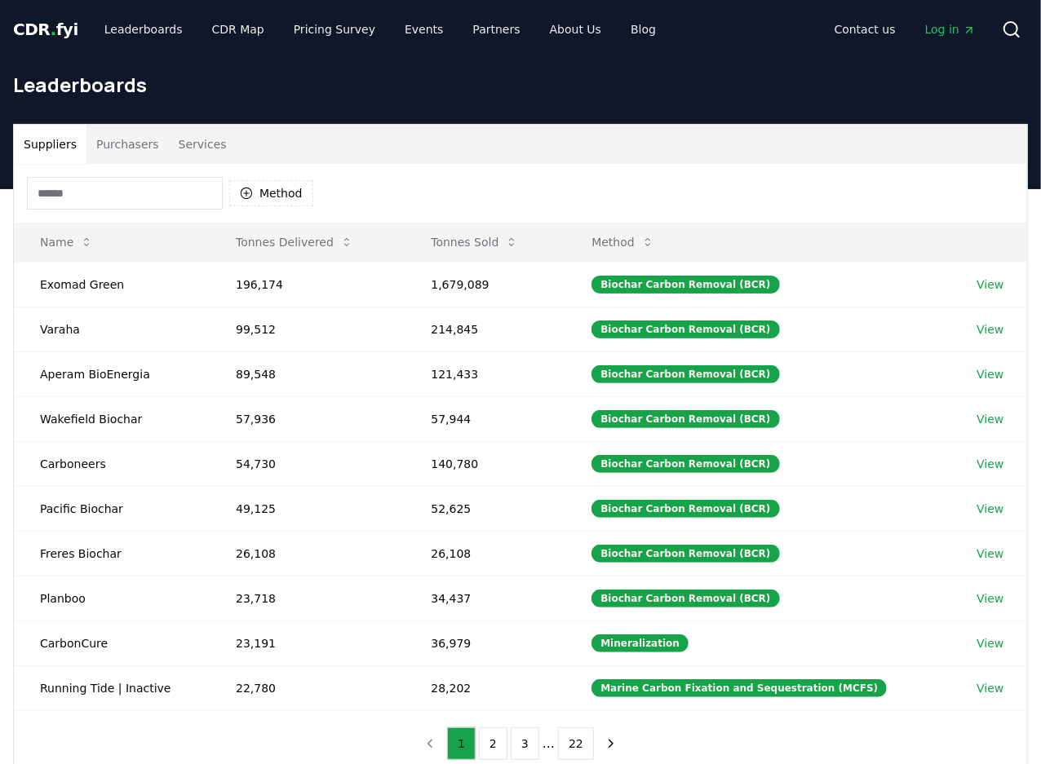
click at [51, 27] on span "." at bounding box center [54, 30] width 6 height 20
